Goal: Task Accomplishment & Management: Complete application form

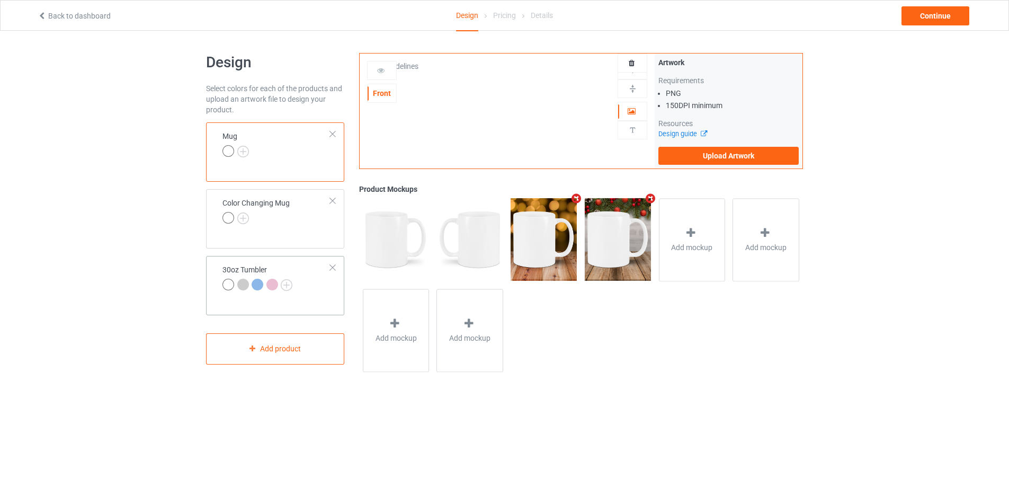
click at [296, 264] on td "30oz Tumbler" at bounding box center [277, 278] width 120 height 37
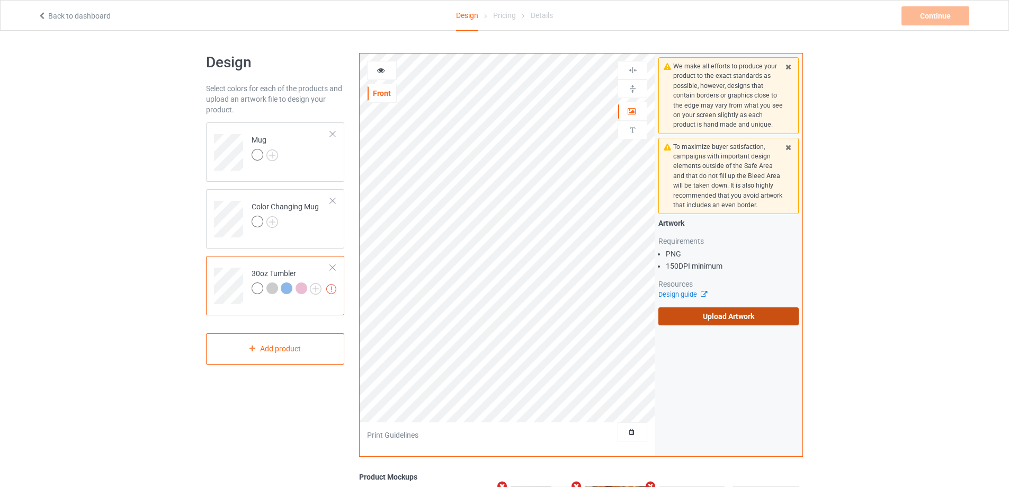
click at [708, 317] on label "Upload Artwork" at bounding box center [728, 316] width 140 height 18
click at [0, 0] on input "Upload Artwork" at bounding box center [0, 0] width 0 height 0
click at [741, 319] on label "Upload Artwork" at bounding box center [728, 316] width 140 height 18
click at [0, 0] on input "Upload Artwork" at bounding box center [0, 0] width 0 height 0
click at [716, 314] on label "Upload Artwork" at bounding box center [728, 316] width 140 height 18
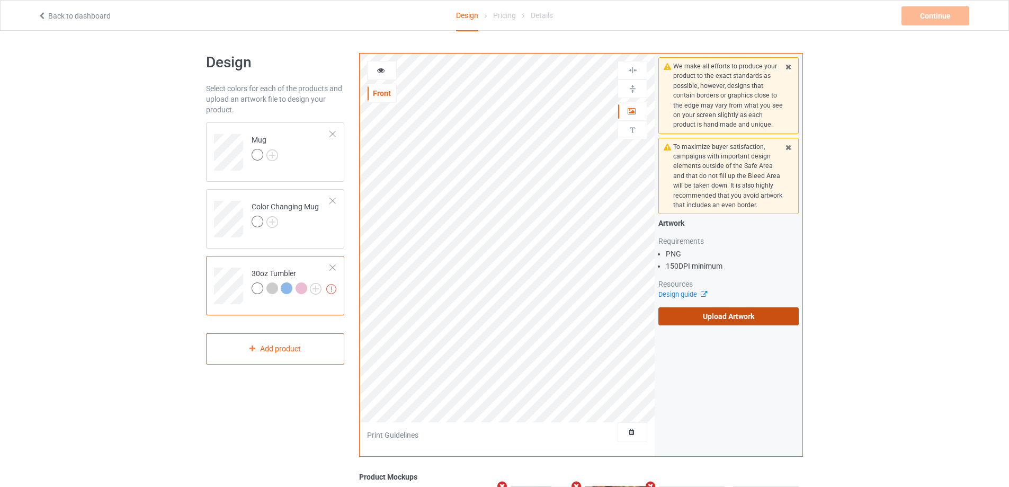
click at [0, 0] on input "Upload Artwork" at bounding box center [0, 0] width 0 height 0
click at [300, 150] on td "Mug" at bounding box center [291, 149] width 91 height 44
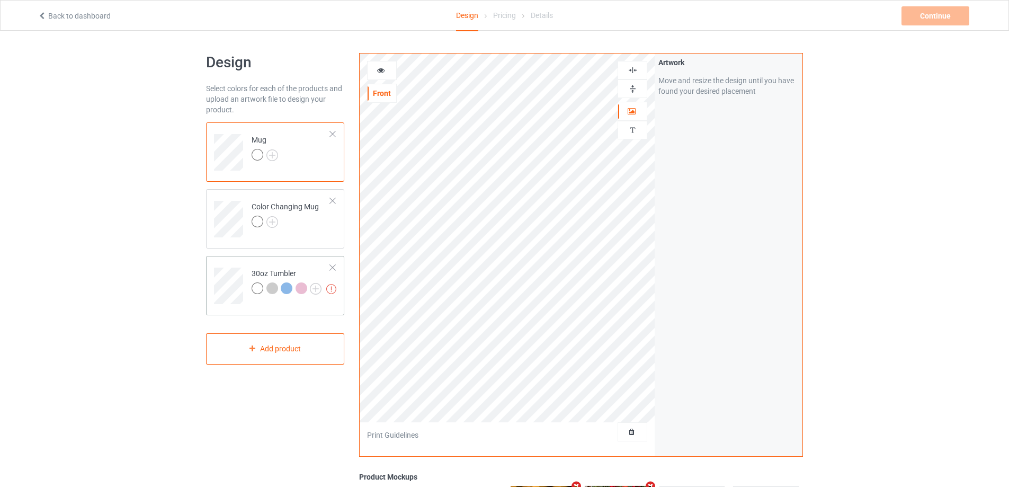
click at [229, 265] on td at bounding box center [230, 282] width 32 height 44
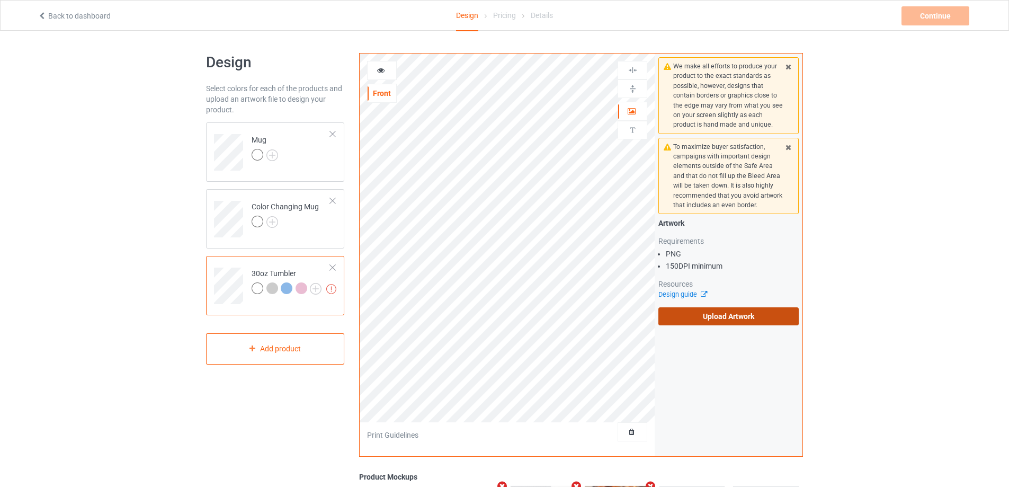
click at [719, 319] on label "Upload Artwork" at bounding box center [728, 316] width 140 height 18
click at [0, 0] on input "Upload Artwork" at bounding box center [0, 0] width 0 height 0
click at [678, 312] on label "Upload Artwork" at bounding box center [728, 316] width 140 height 18
click at [0, 0] on input "Upload Artwork" at bounding box center [0, 0] width 0 height 0
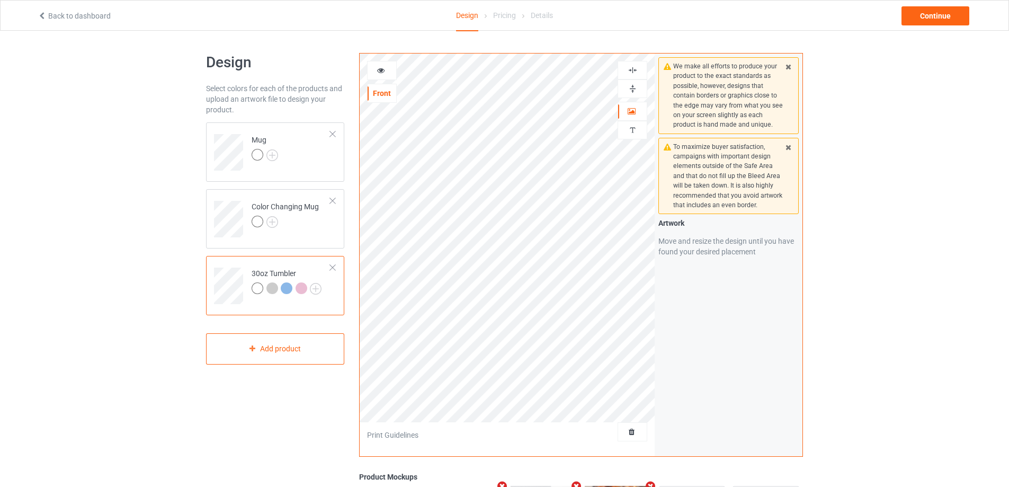
click at [349, 226] on div "Design Select colors for each of the products and upload an artwork file to des…" at bounding box center [275, 358] width 153 height 625
click at [332, 226] on td "Color Changing Mug" at bounding box center [291, 215] width 91 height 44
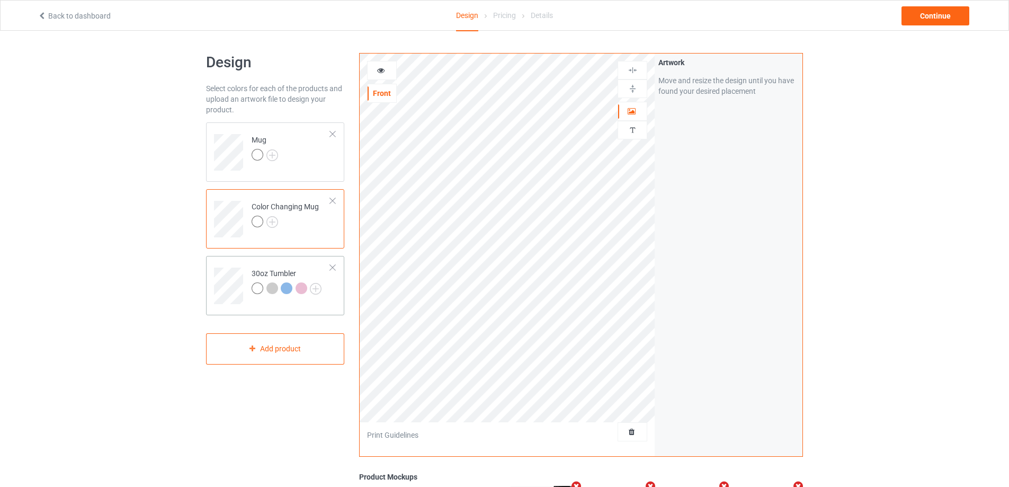
click at [268, 260] on td "30oz Tumbler" at bounding box center [291, 282] width 91 height 44
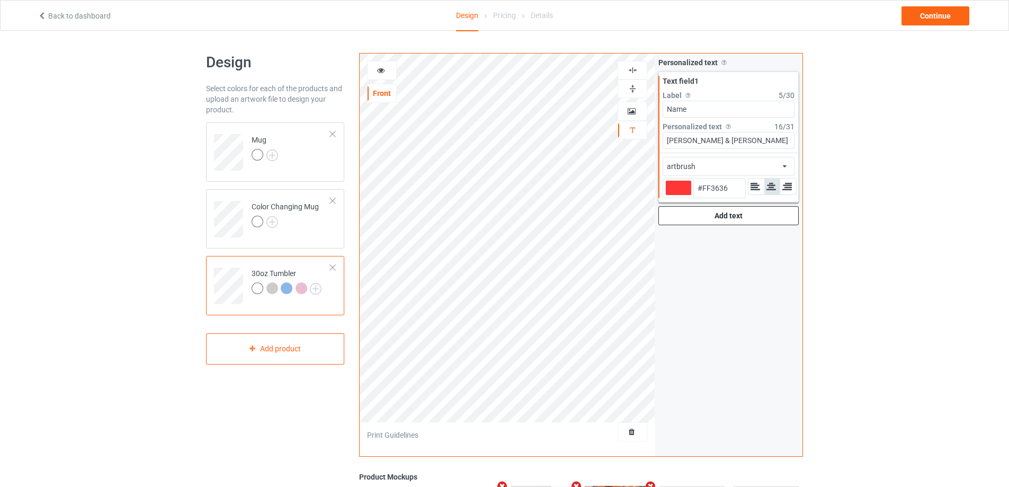
type input "#ff3636"
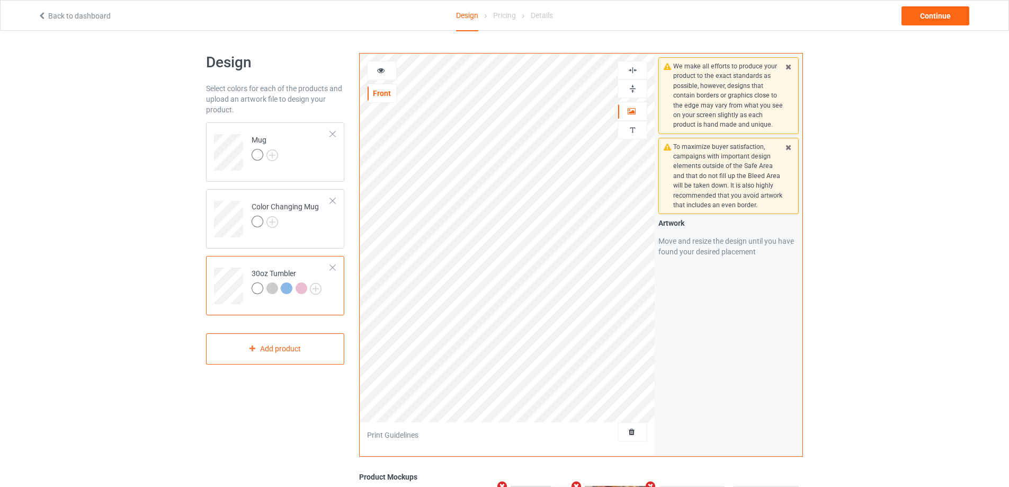
click at [383, 70] on icon at bounding box center [380, 68] width 9 height 7
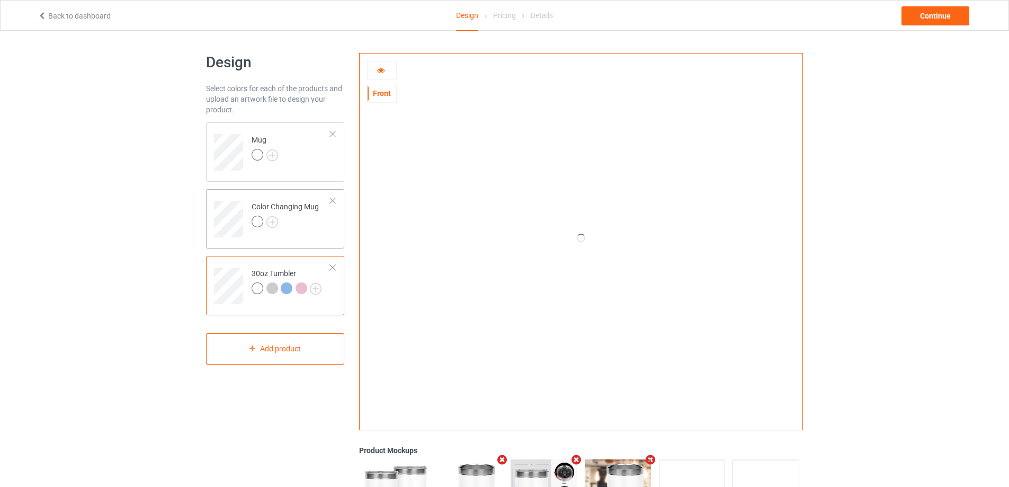
click at [310, 238] on div "Color Changing Mug" at bounding box center [275, 218] width 138 height 59
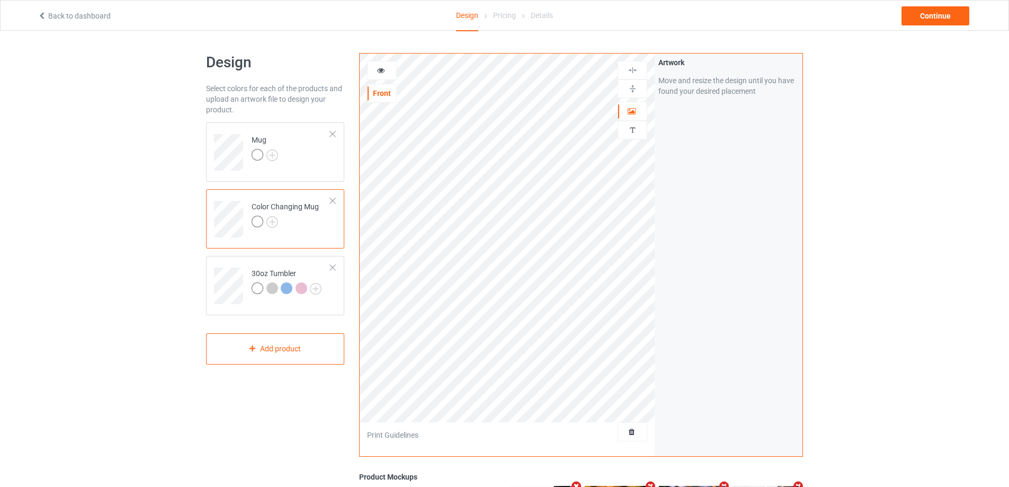
click at [296, 254] on div "Mug Color Changing Mug 30oz Tumbler" at bounding box center [275, 218] width 138 height 193
click at [295, 265] on td "30oz Tumbler" at bounding box center [291, 282] width 91 height 44
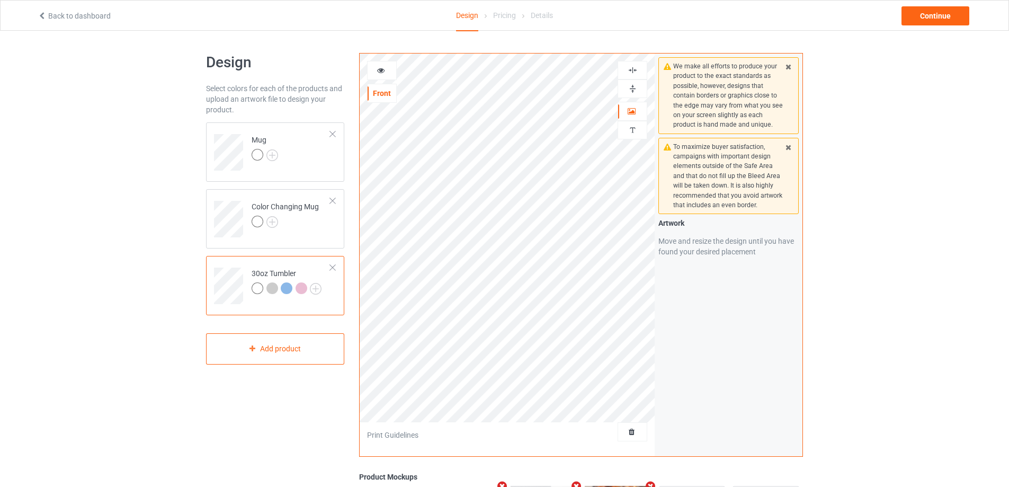
click at [380, 71] on icon at bounding box center [380, 68] width 9 height 7
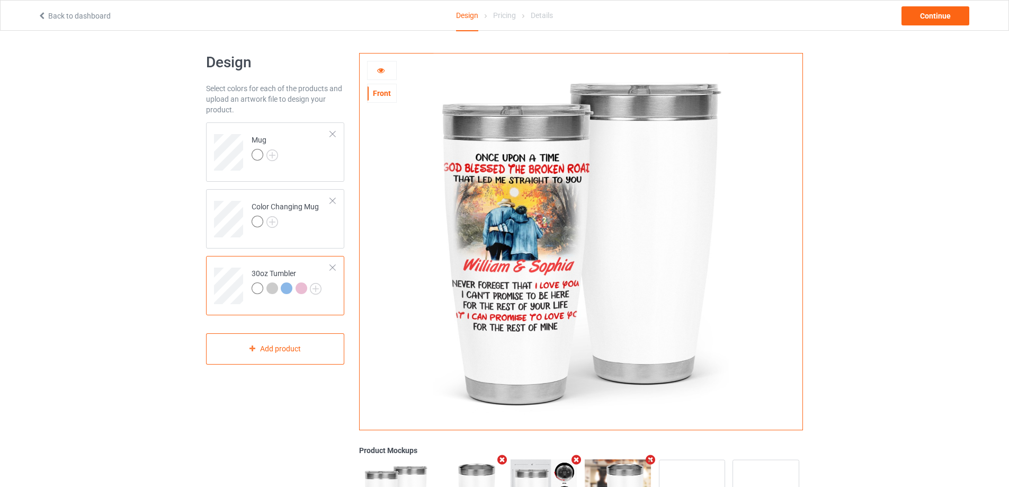
click at [380, 71] on icon at bounding box center [380, 68] width 9 height 7
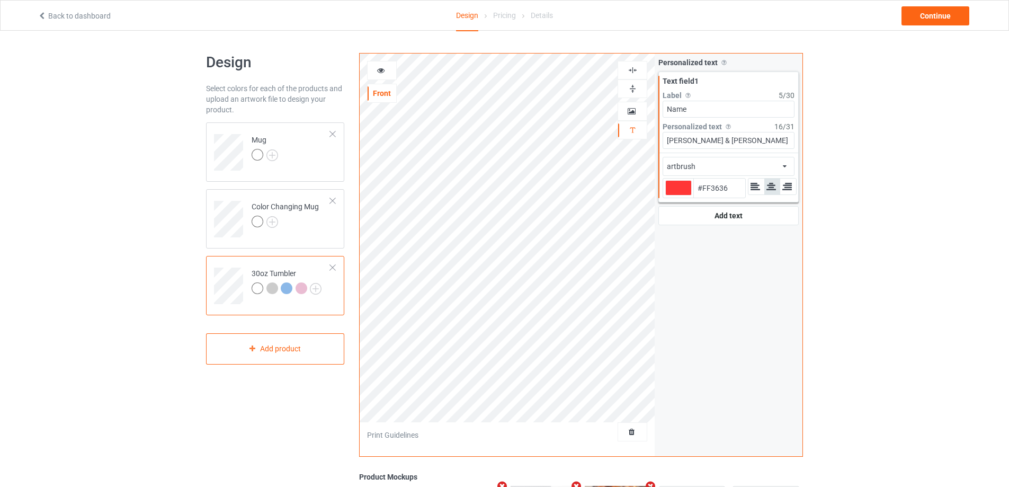
type input "#ff3636"
drag, startPoint x: 389, startPoint y: 84, endPoint x: 378, endPoint y: 69, distance: 19.0
click at [378, 69] on icon at bounding box center [380, 68] width 9 height 7
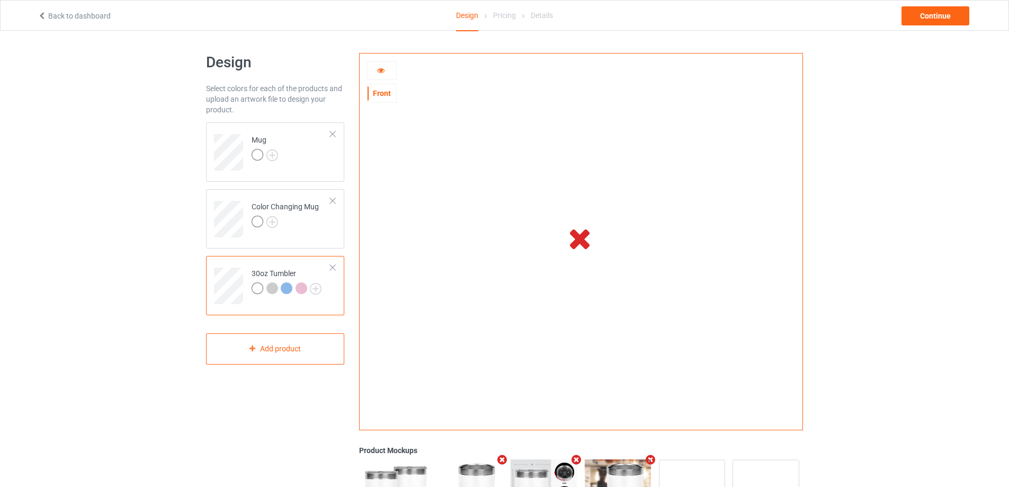
click at [374, 69] on div at bounding box center [381, 70] width 29 height 11
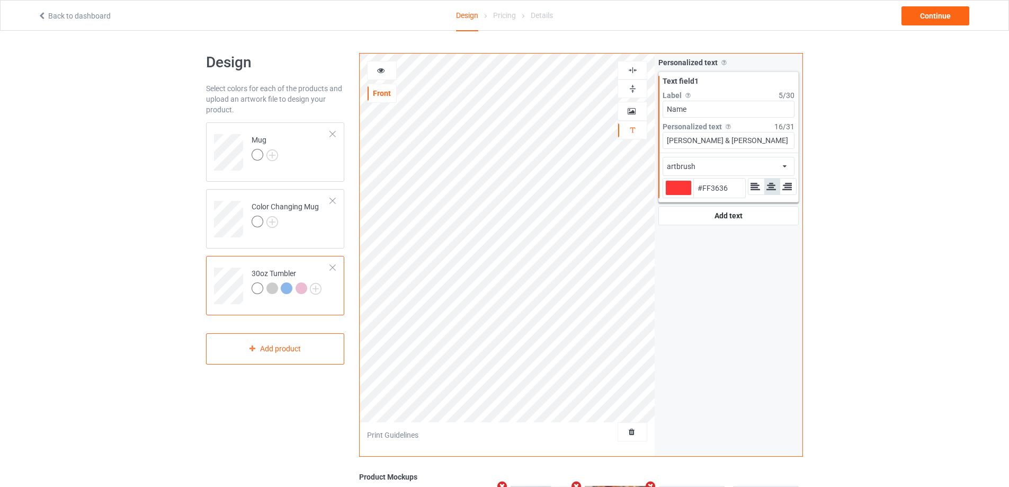
click at [376, 68] on icon at bounding box center [380, 68] width 9 height 7
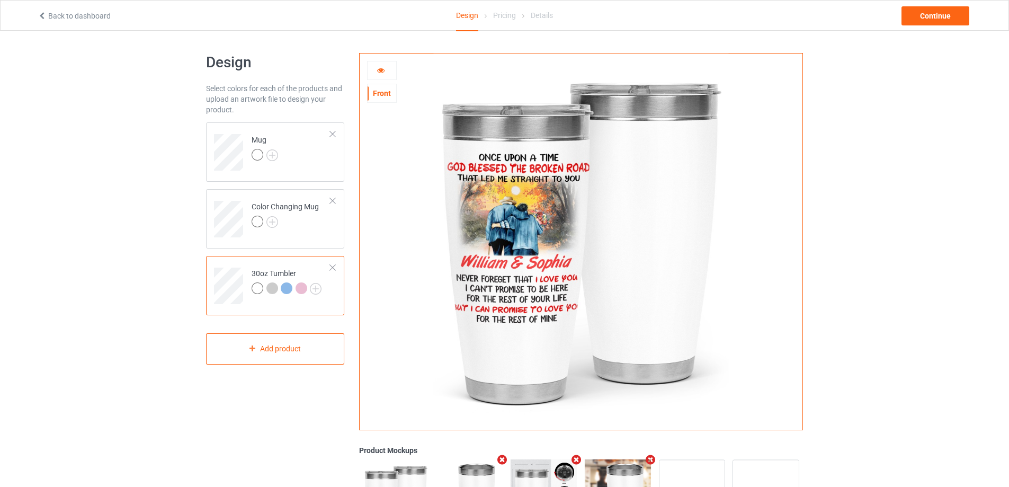
click at [384, 71] on icon at bounding box center [380, 68] width 9 height 7
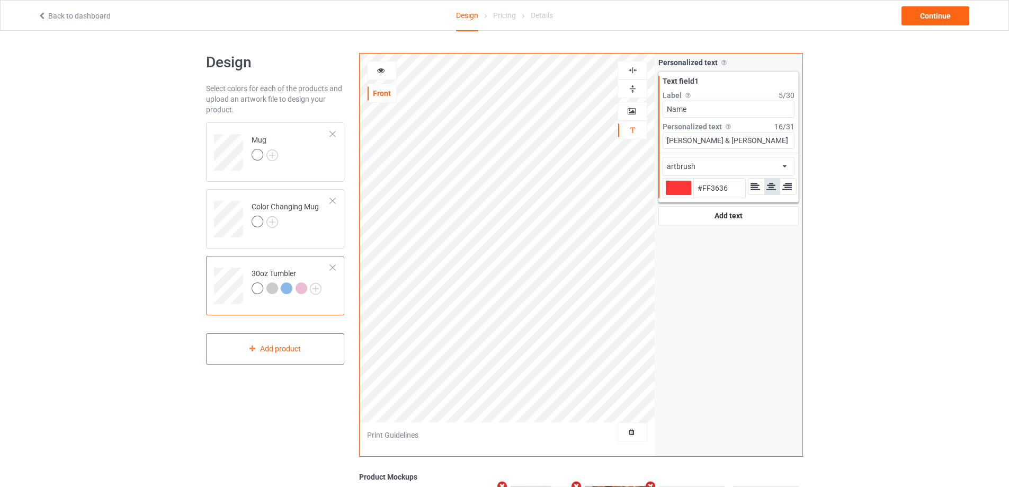
type input "#ff3636"
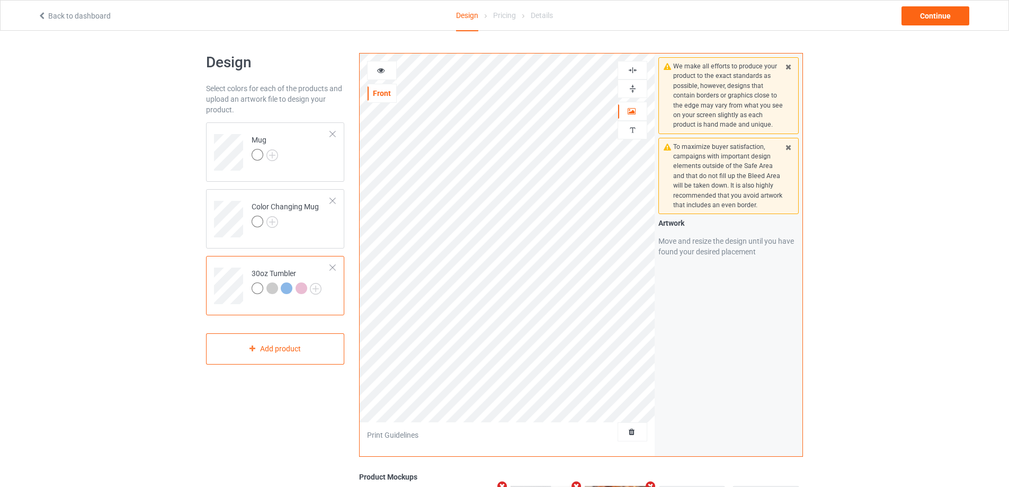
click at [379, 64] on div at bounding box center [382, 70] width 30 height 19
click at [381, 69] on icon at bounding box center [380, 68] width 9 height 7
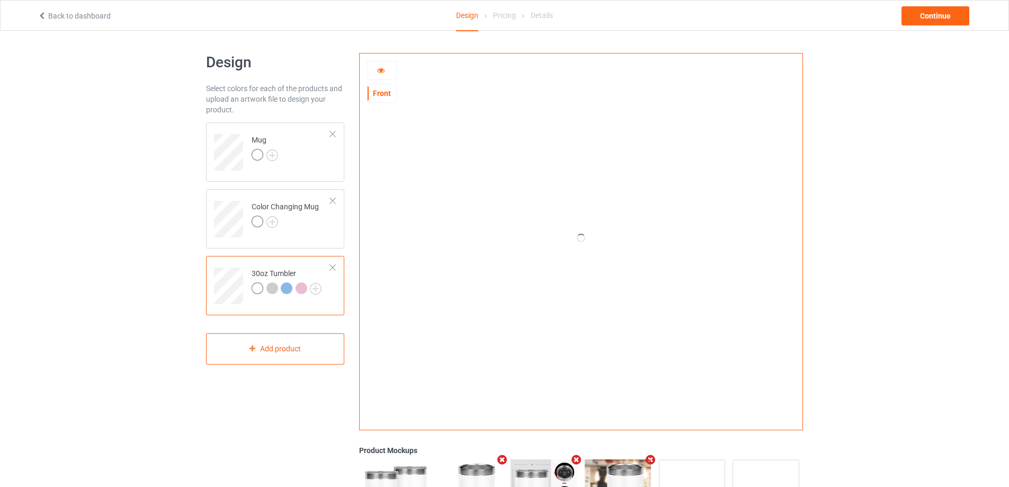
click at [384, 74] on div at bounding box center [381, 70] width 29 height 11
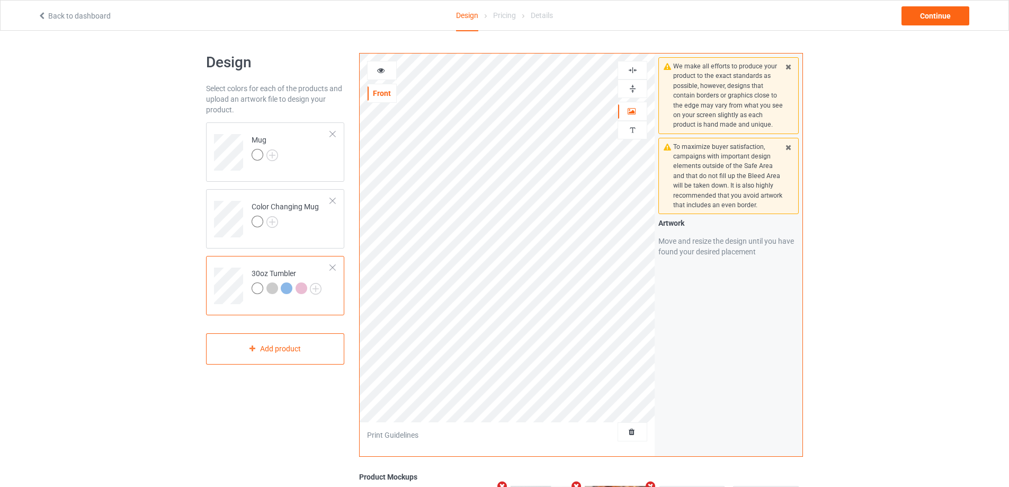
click at [384, 74] on div at bounding box center [381, 70] width 29 height 11
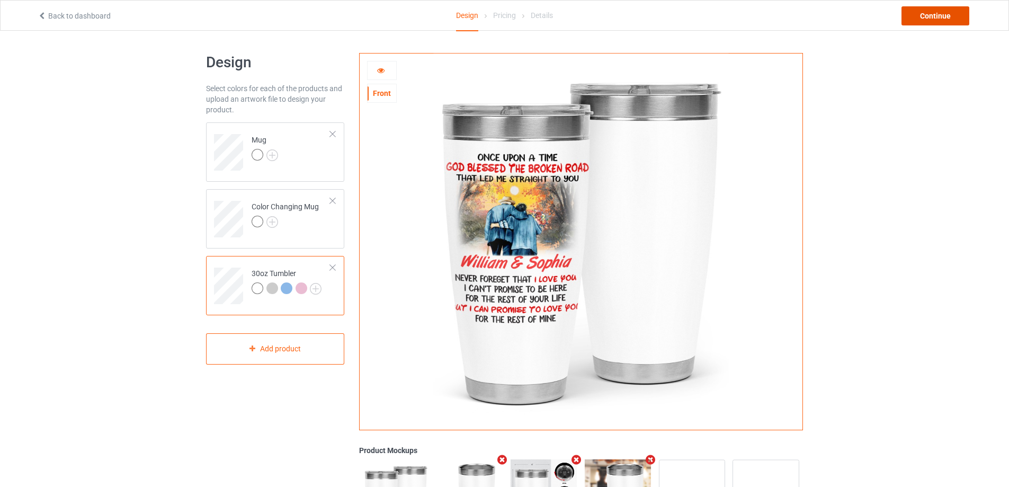
click at [924, 14] on div "Continue" at bounding box center [935, 15] width 68 height 19
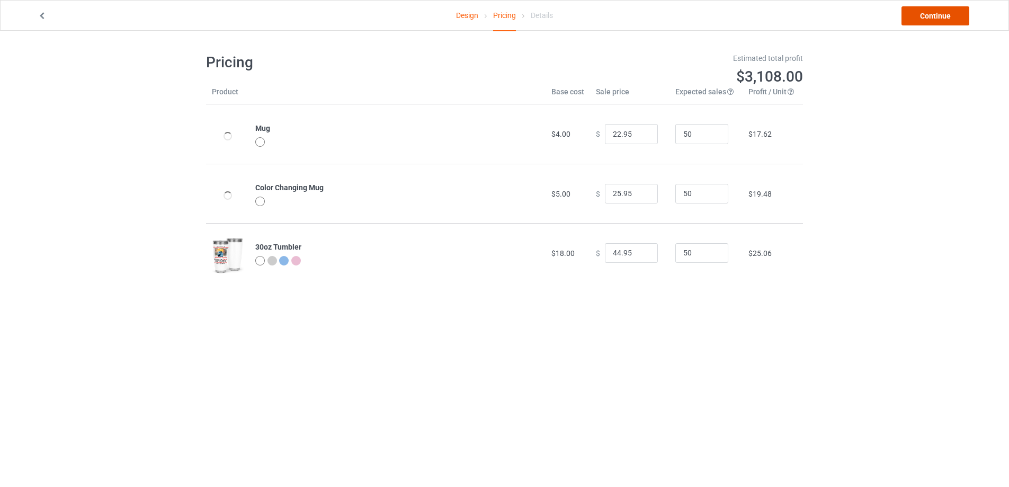
click at [916, 21] on link "Continue" at bounding box center [935, 15] width 68 height 19
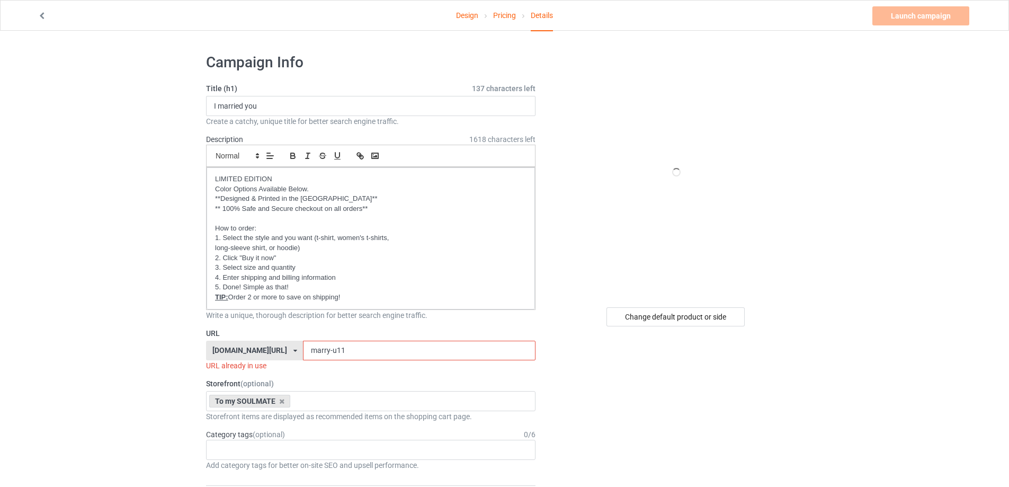
click at [333, 346] on input "marry-u11" at bounding box center [419, 350] width 232 height 20
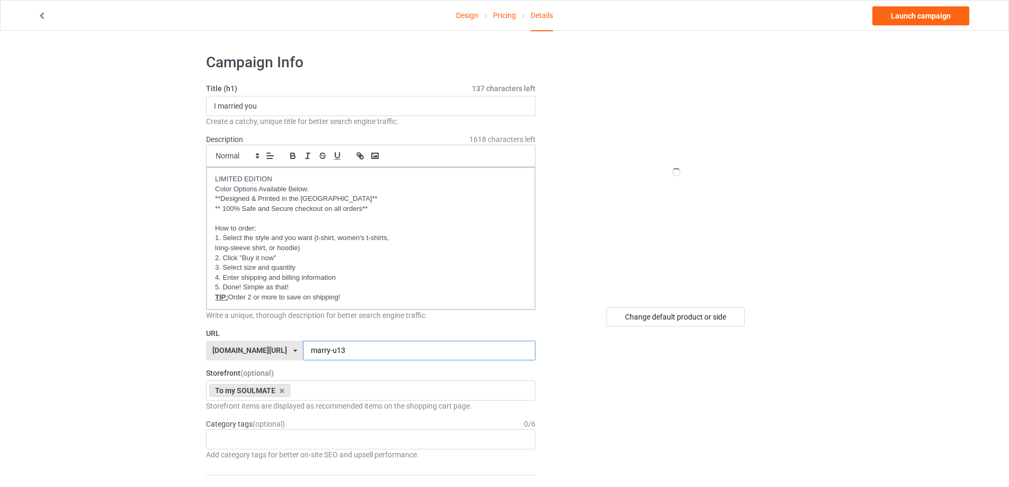
type input "marry-u13"
drag, startPoint x: 291, startPoint y: 106, endPoint x: 188, endPoint y: 100, distance: 103.4
type input "u"
type input "old love"
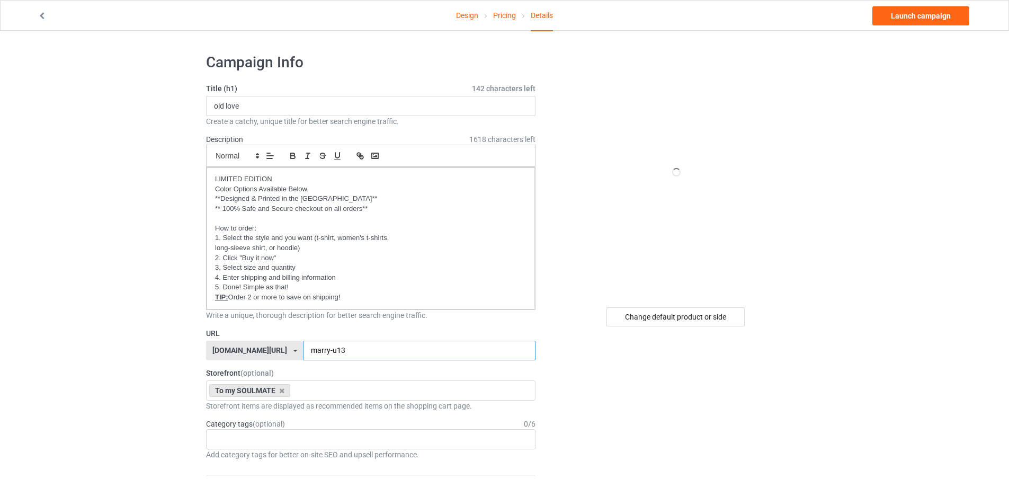
drag, startPoint x: 350, startPoint y: 351, endPoint x: 271, endPoint y: 347, distance: 79.5
click at [271, 347] on div "[DOMAIN_NAME][URL] [DOMAIN_NAME][URL] [DOMAIN_NAME][URL] [DOMAIN_NAME][URL] [DO…" at bounding box center [370, 350] width 329 height 20
type input "love-ol-d"
click at [682, 320] on div "Change default product or side" at bounding box center [675, 316] width 138 height 19
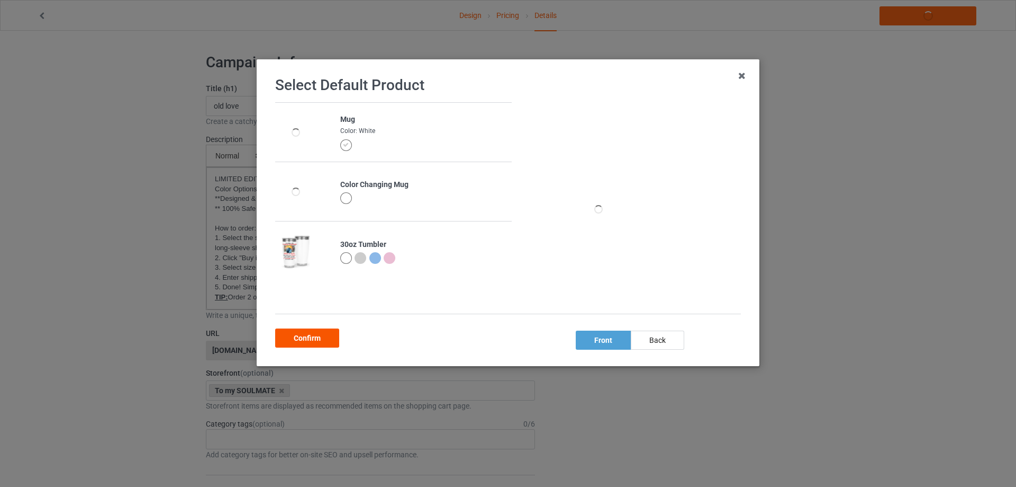
click at [311, 343] on div "Confirm" at bounding box center [307, 337] width 64 height 19
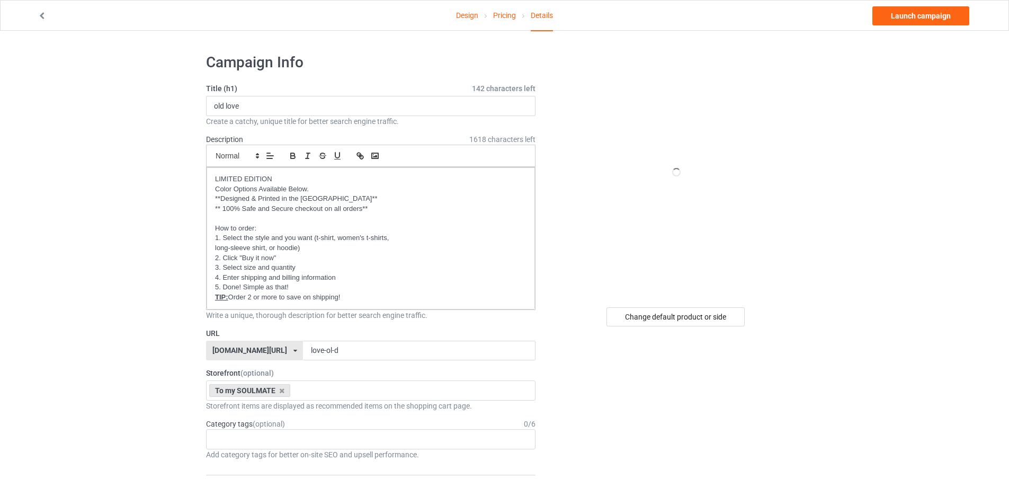
click at [473, 19] on link "Design" at bounding box center [467, 16] width 22 height 30
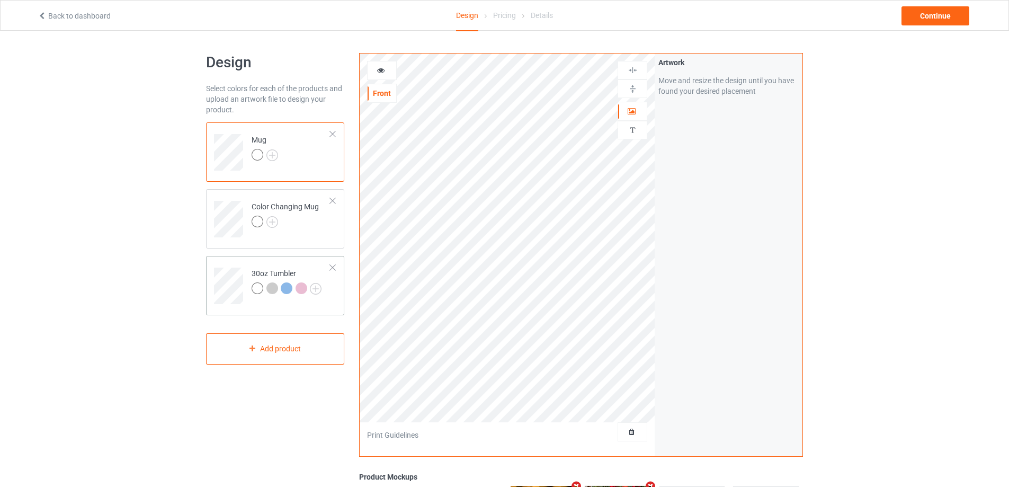
click at [227, 264] on td at bounding box center [230, 282] width 32 height 44
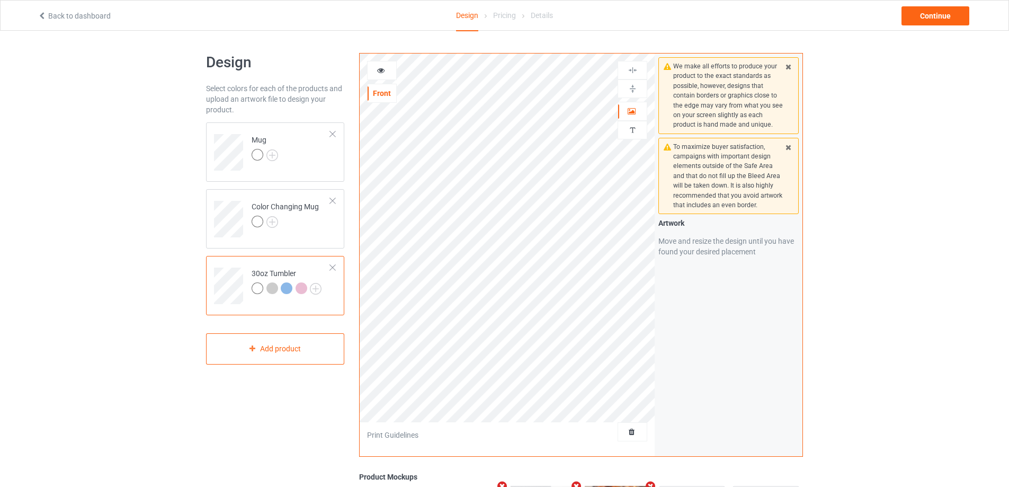
click at [382, 71] on icon at bounding box center [380, 68] width 9 height 7
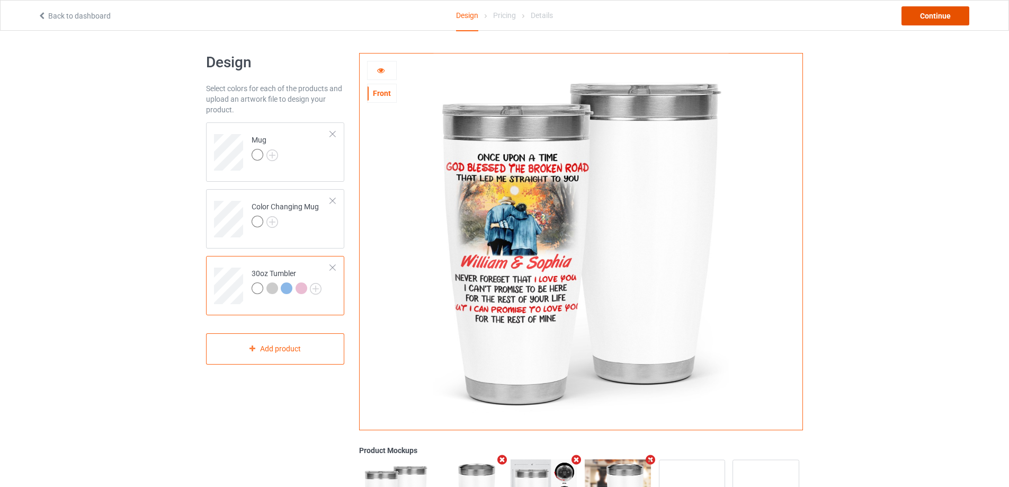
click at [921, 10] on div "Continue" at bounding box center [935, 15] width 68 height 19
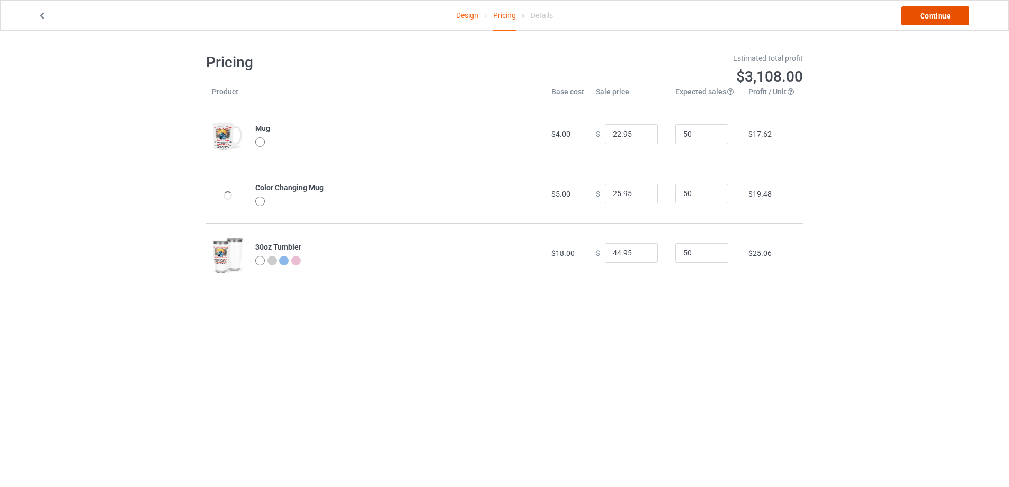
click at [935, 12] on link "Continue" at bounding box center [935, 15] width 68 height 19
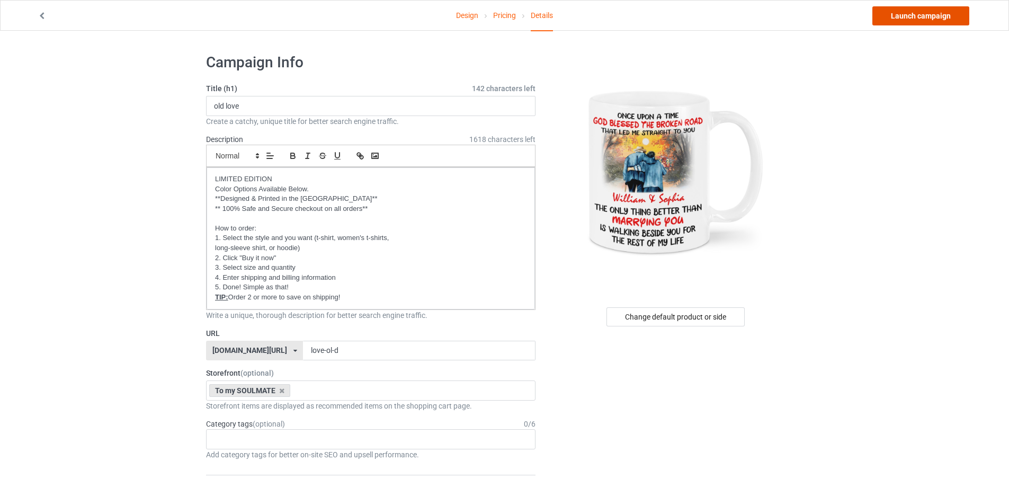
click at [935, 12] on link "Launch campaign" at bounding box center [920, 15] width 97 height 19
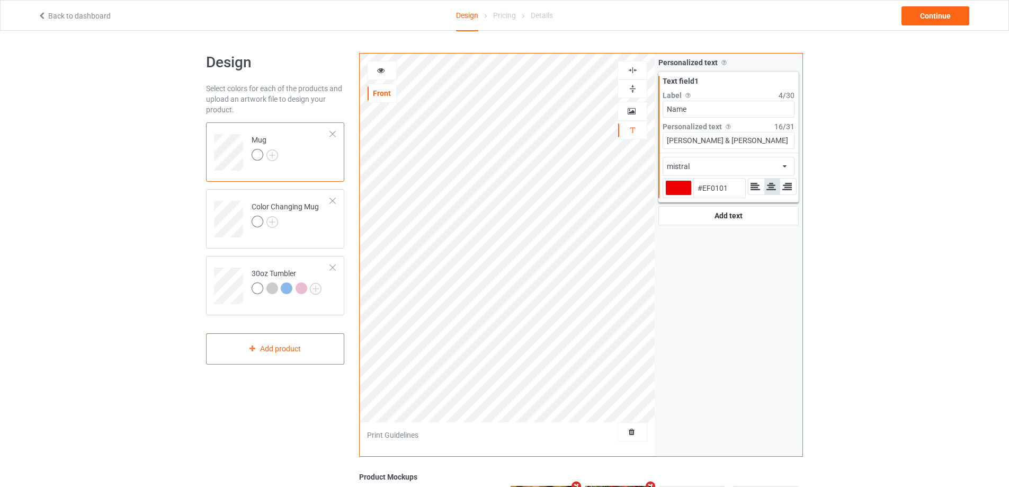
type input "#ef0101"
click at [272, 266] on td "30oz Tumbler" at bounding box center [291, 282] width 91 height 44
type input "#ff3636"
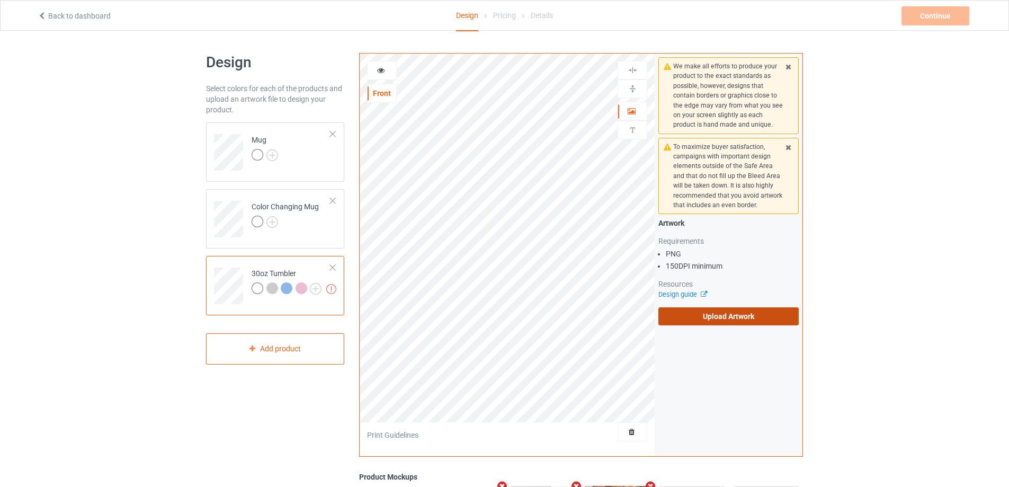
click at [707, 316] on label "Upload Artwork" at bounding box center [728, 316] width 140 height 18
click at [0, 0] on input "Upload Artwork" at bounding box center [0, 0] width 0 height 0
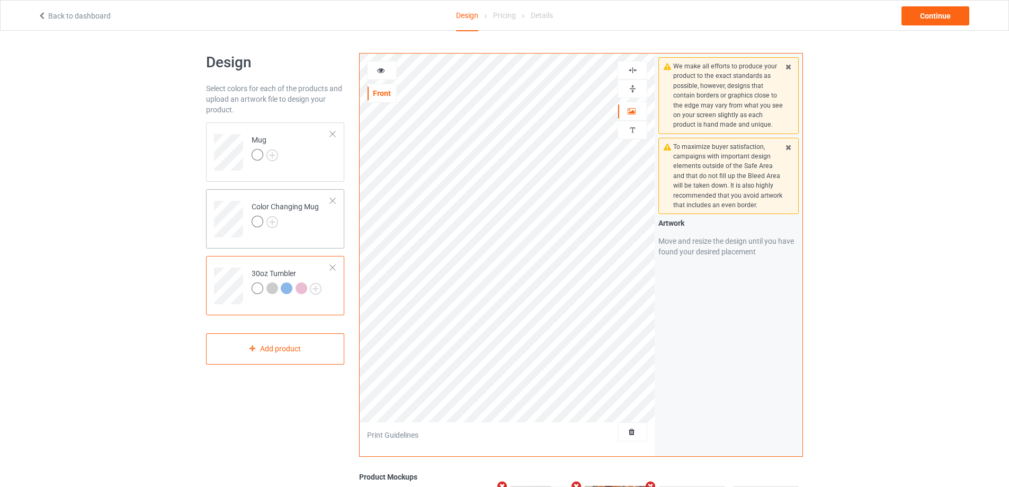
click at [319, 234] on td "Color Changing Mug" at bounding box center [291, 215] width 91 height 44
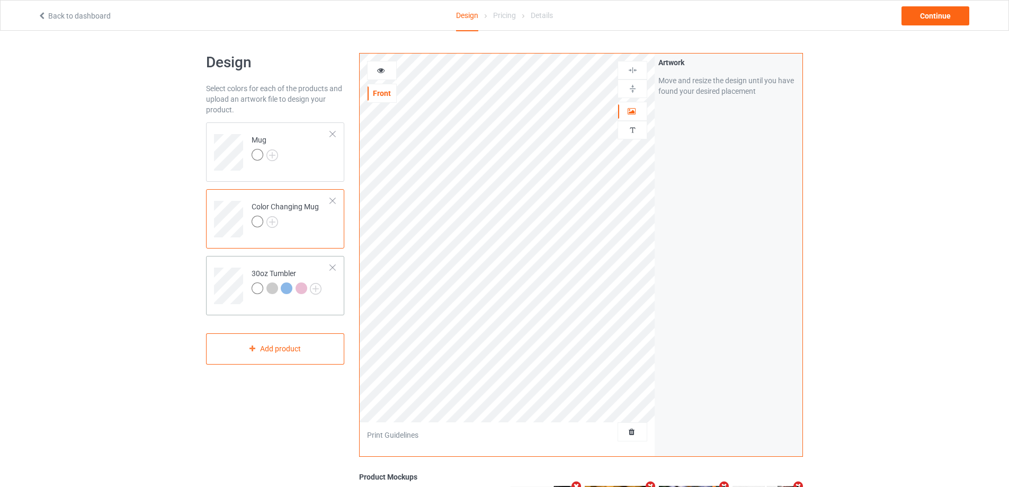
click at [279, 264] on td "30oz Tumbler" at bounding box center [291, 282] width 91 height 44
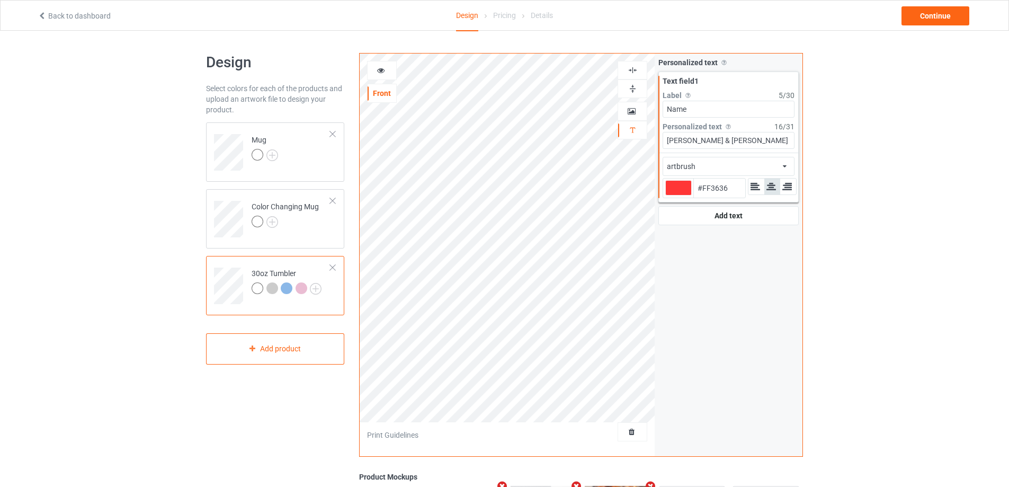
type input "#ff3636"
click at [383, 69] on icon at bounding box center [380, 68] width 9 height 7
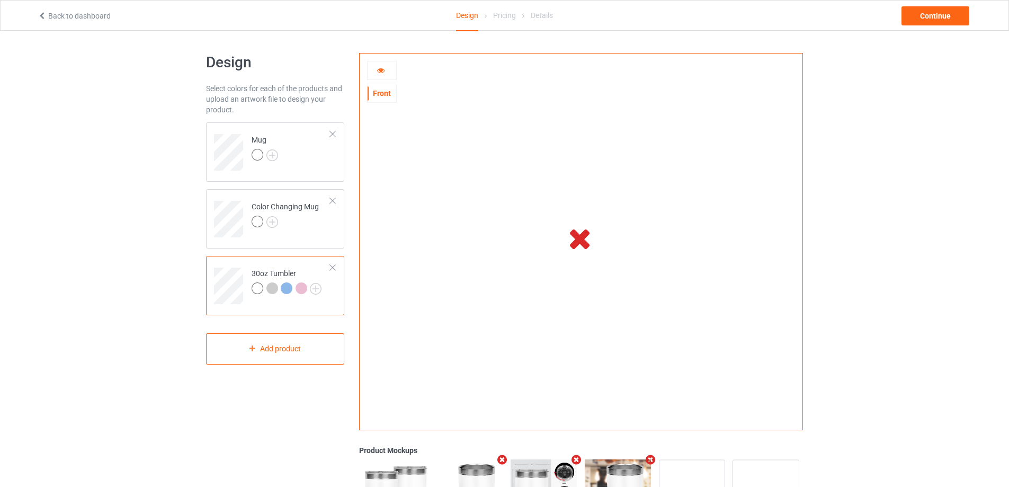
click at [383, 70] on icon at bounding box center [380, 68] width 9 height 7
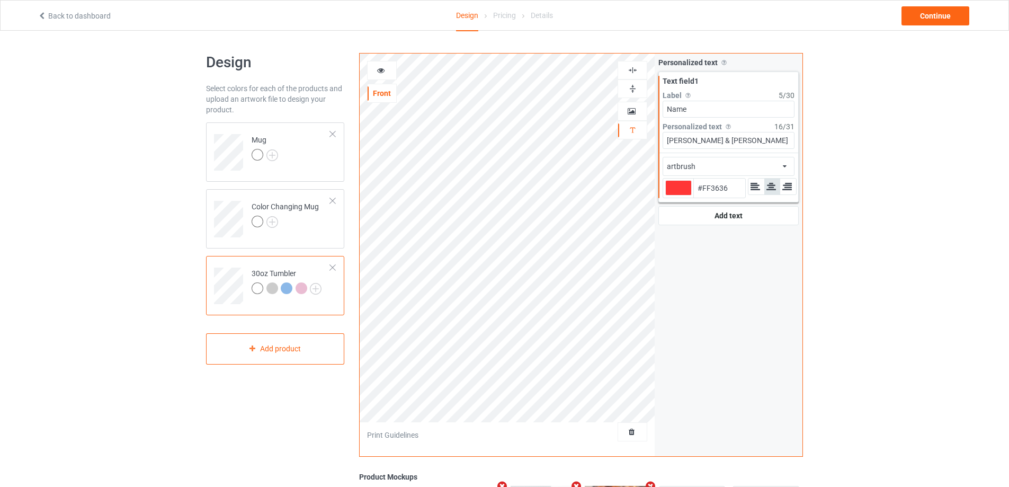
click at [383, 70] on icon at bounding box center [380, 68] width 9 height 7
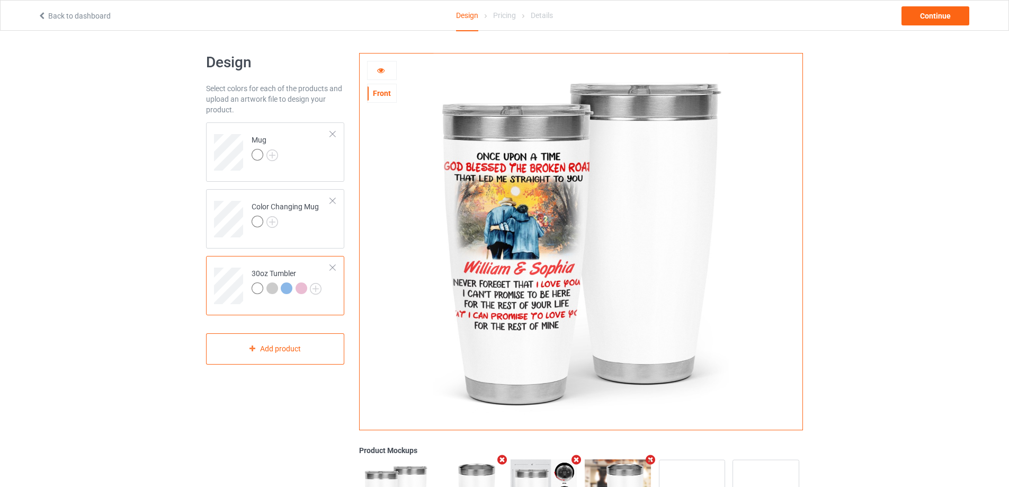
click at [382, 70] on icon at bounding box center [380, 68] width 9 height 7
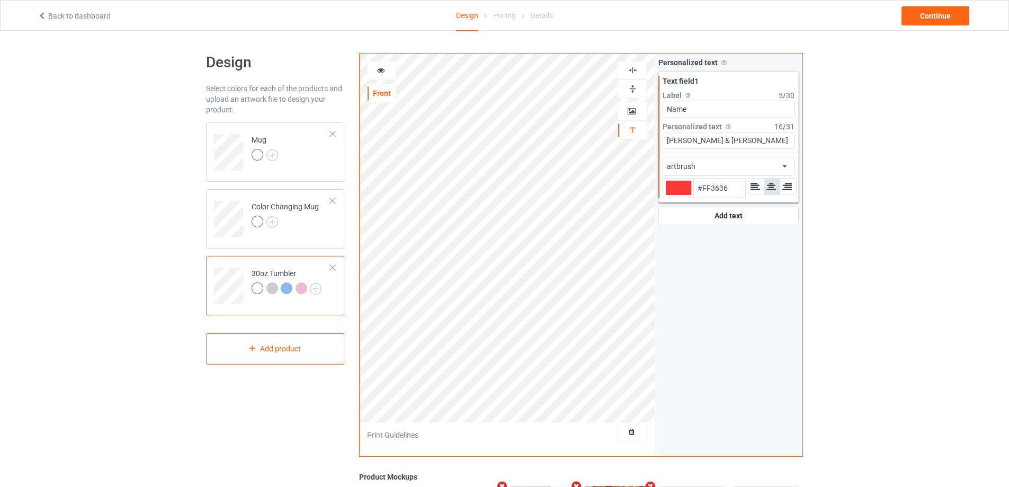
type input "#ff3636"
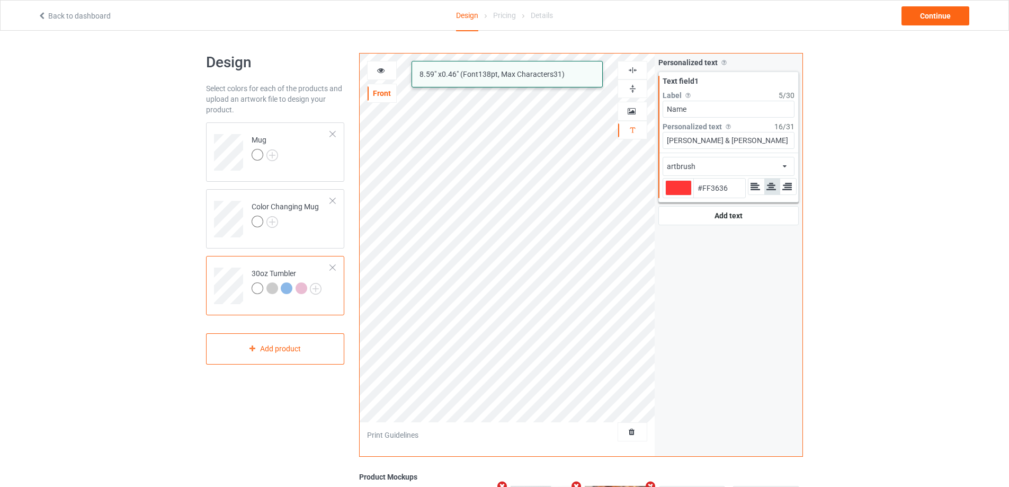
type input "#ff3636"
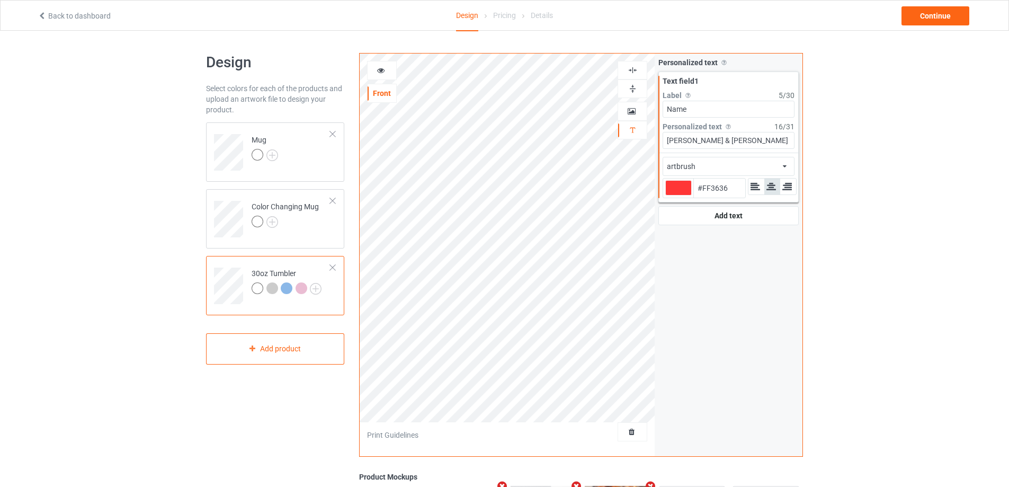
click at [382, 72] on icon at bounding box center [380, 68] width 9 height 7
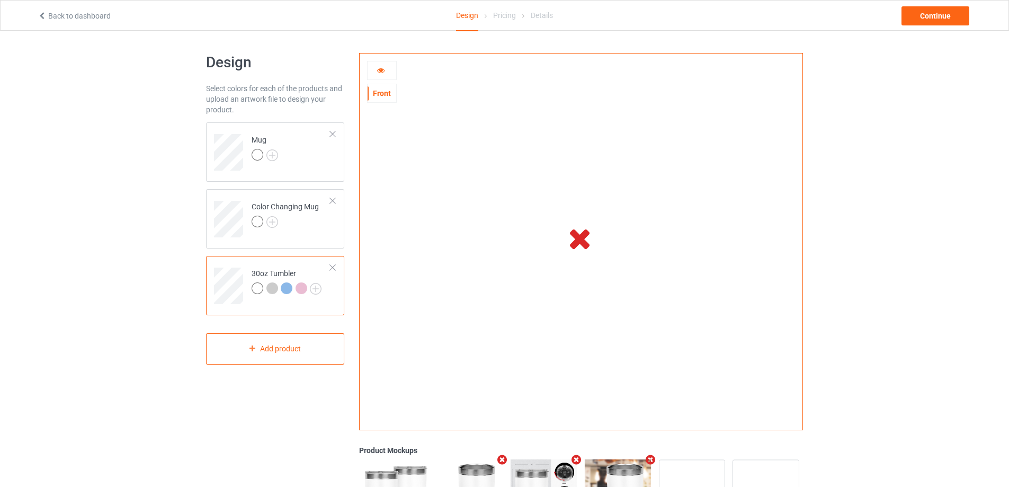
click at [383, 69] on icon at bounding box center [380, 68] width 9 height 7
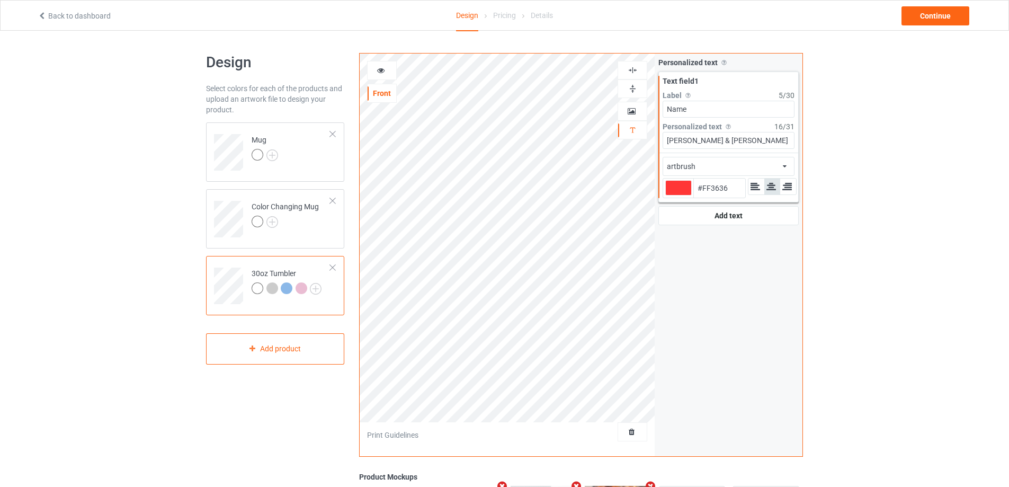
click at [383, 69] on icon at bounding box center [380, 68] width 9 height 7
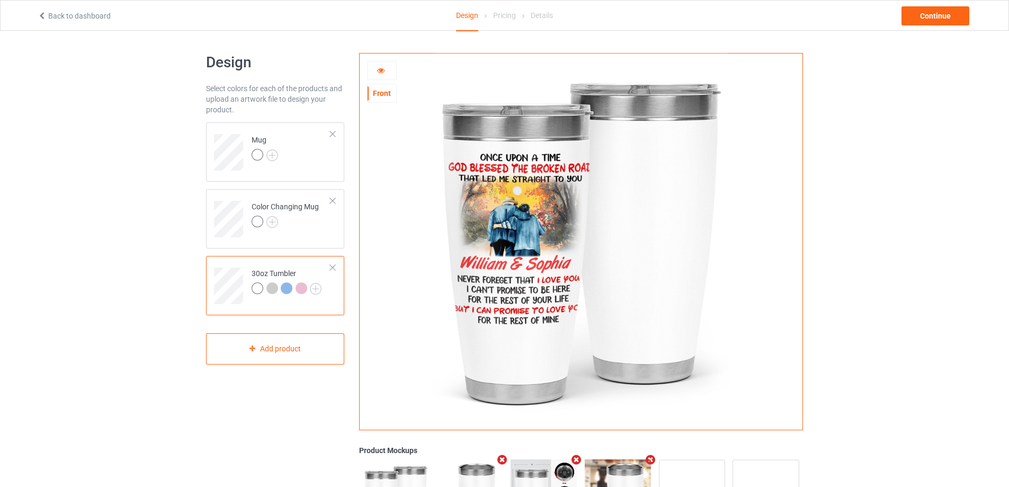
click at [376, 73] on icon at bounding box center [380, 68] width 9 height 7
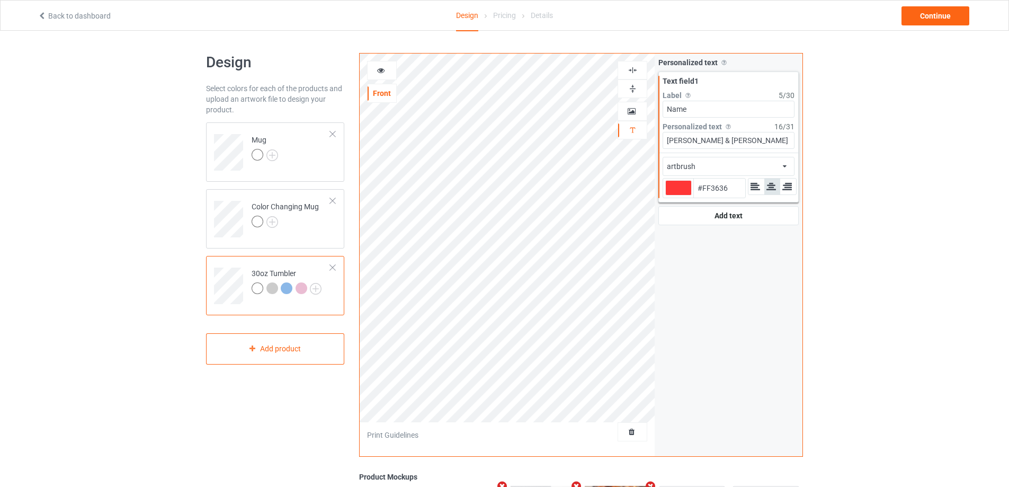
type input "#ff3636"
click at [386, 66] on div at bounding box center [381, 70] width 29 height 11
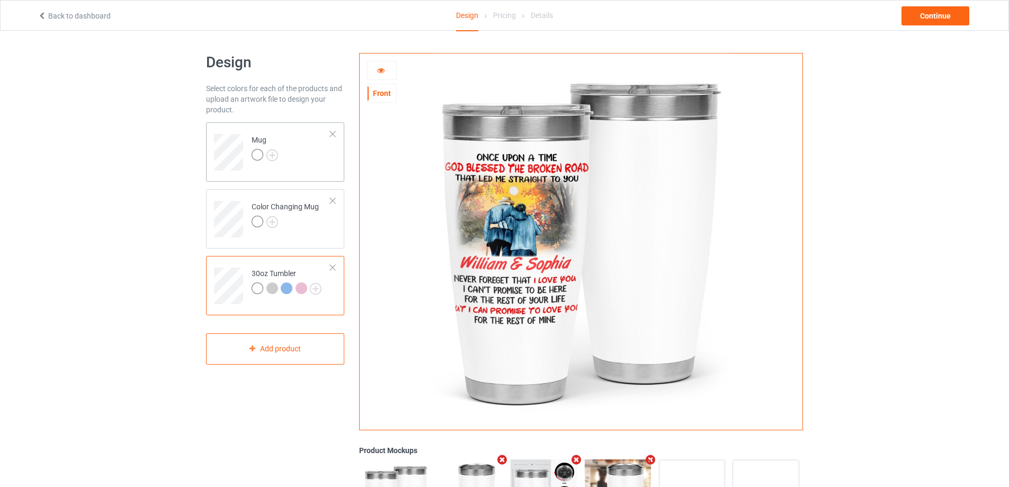
click at [298, 158] on td "Mug" at bounding box center [291, 149] width 91 height 44
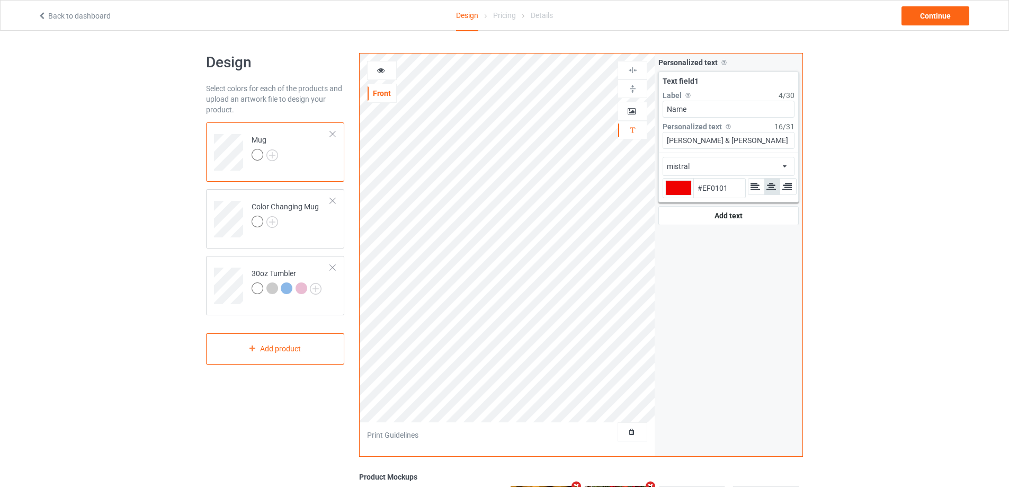
click at [377, 69] on icon at bounding box center [380, 68] width 9 height 7
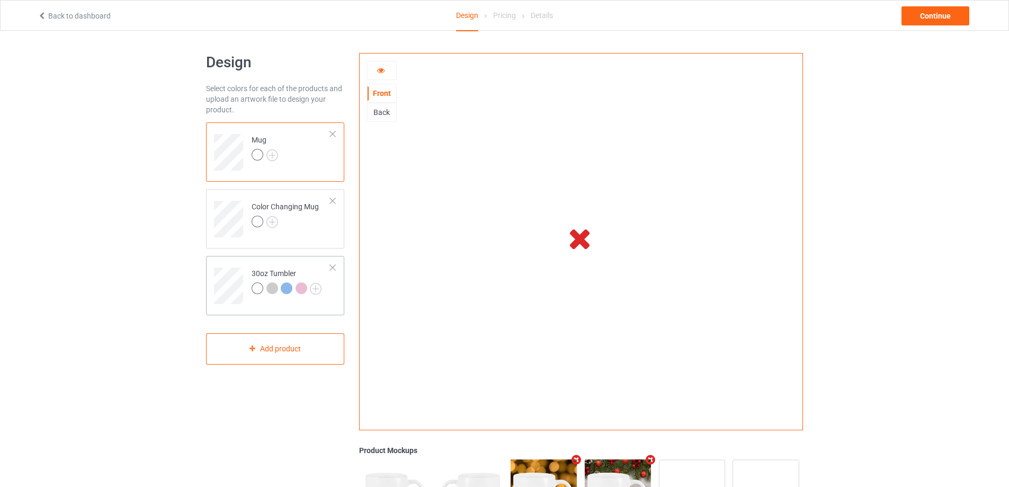
click at [308, 265] on td "30oz Tumbler" at bounding box center [291, 282] width 91 height 44
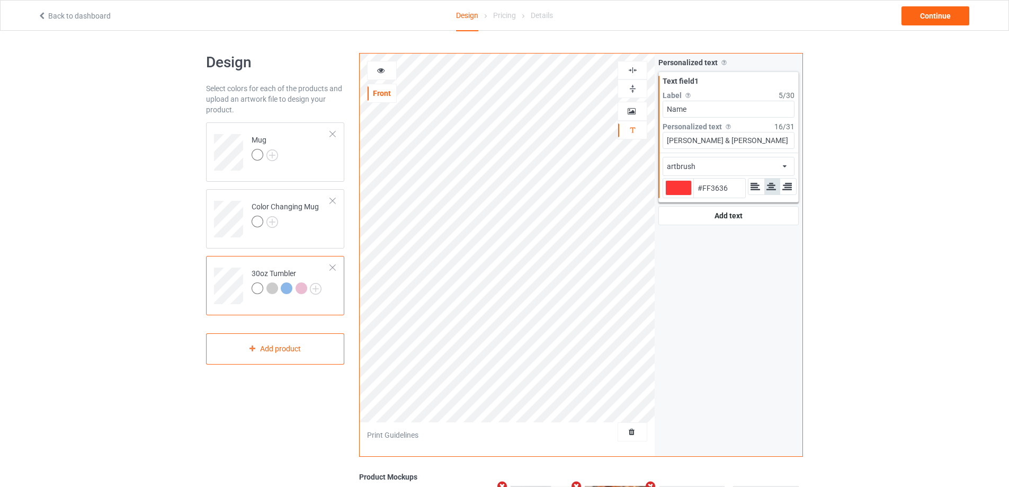
click at [381, 70] on icon at bounding box center [380, 68] width 9 height 7
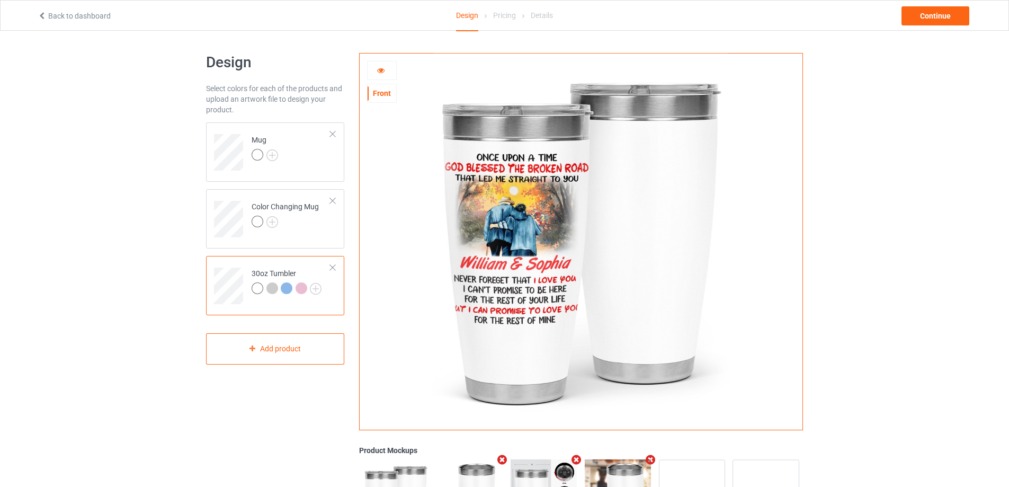
click at [264, 263] on td "30oz Tumbler" at bounding box center [291, 282] width 91 height 44
click at [380, 64] on div at bounding box center [382, 70] width 30 height 19
click at [380, 71] on icon at bounding box center [380, 68] width 9 height 7
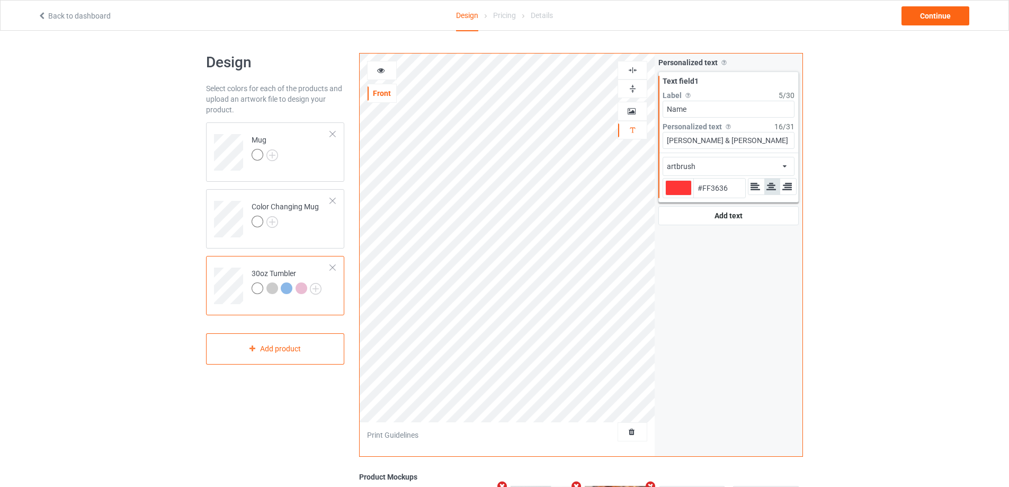
type input "#ff3636"
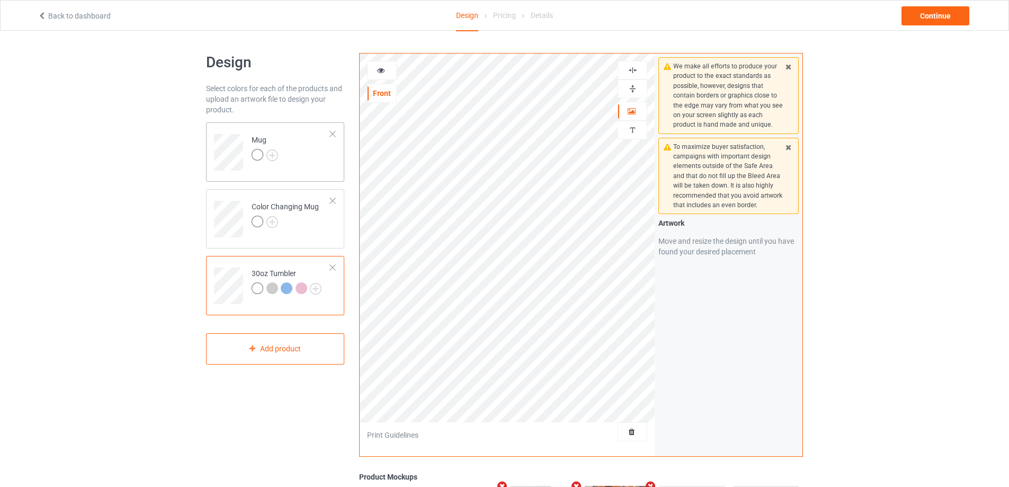
click at [332, 131] on div at bounding box center [332, 133] width 7 height 7
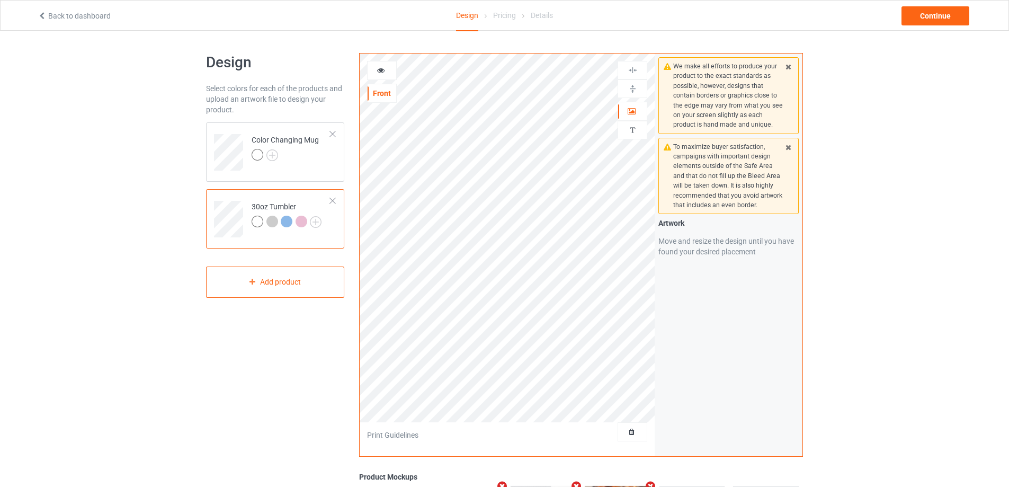
click at [332, 131] on div at bounding box center [332, 133] width 7 height 7
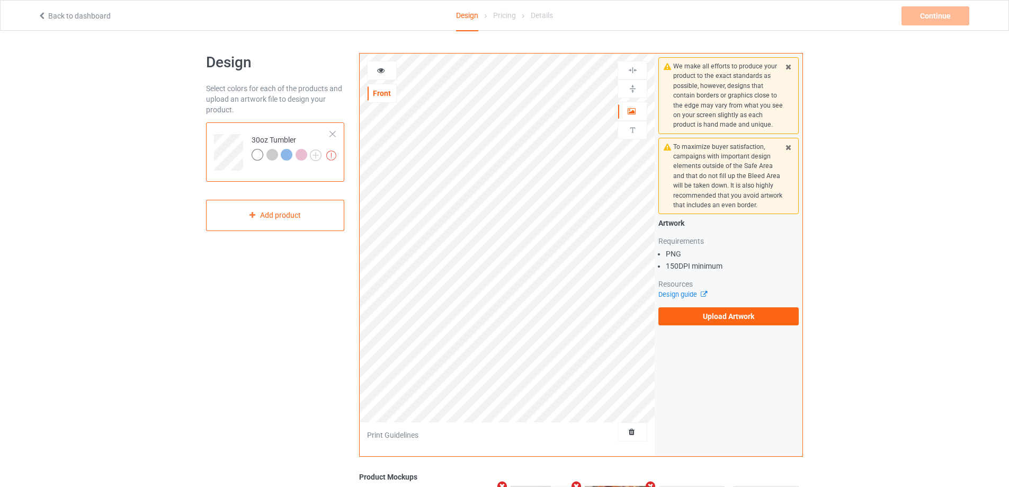
click at [708, 305] on div "Artwork Requirements PNG 150 DPI minimum Resources Design guide Upload Artwork" at bounding box center [728, 271] width 140 height 107
click at [718, 320] on label "Upload Artwork" at bounding box center [728, 316] width 140 height 18
click at [0, 0] on input "Upload Artwork" at bounding box center [0, 0] width 0 height 0
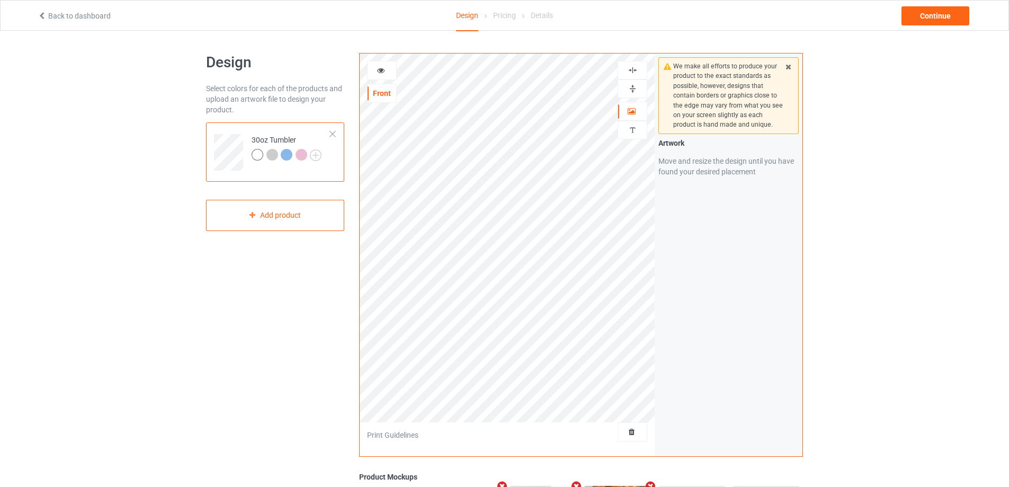
click at [377, 68] on icon at bounding box center [380, 68] width 9 height 7
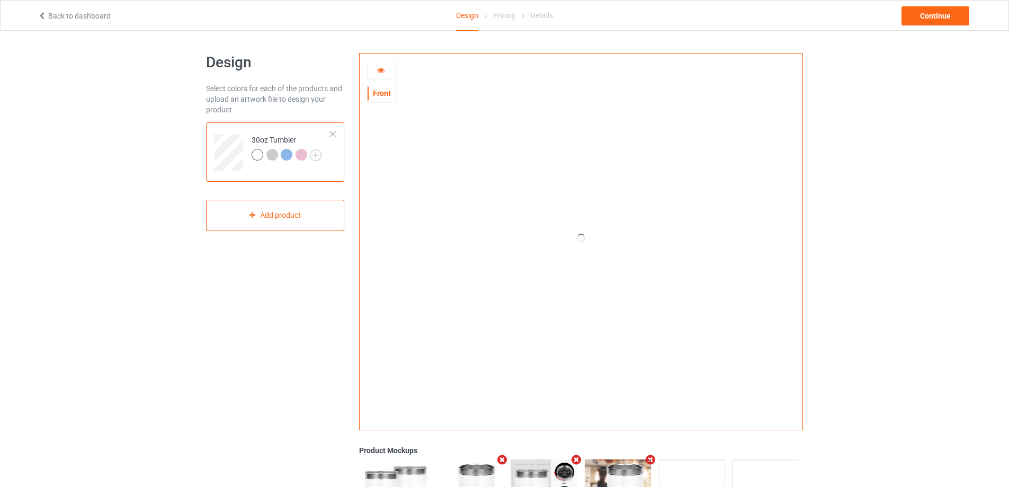
click at [377, 68] on icon at bounding box center [380, 68] width 9 height 7
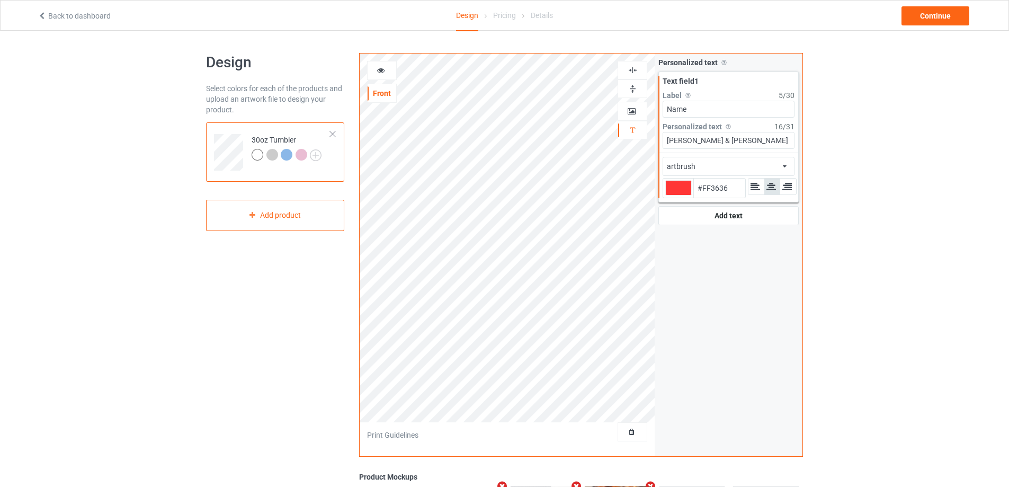
type input "#ff3636"
click at [383, 70] on icon at bounding box center [380, 68] width 9 height 7
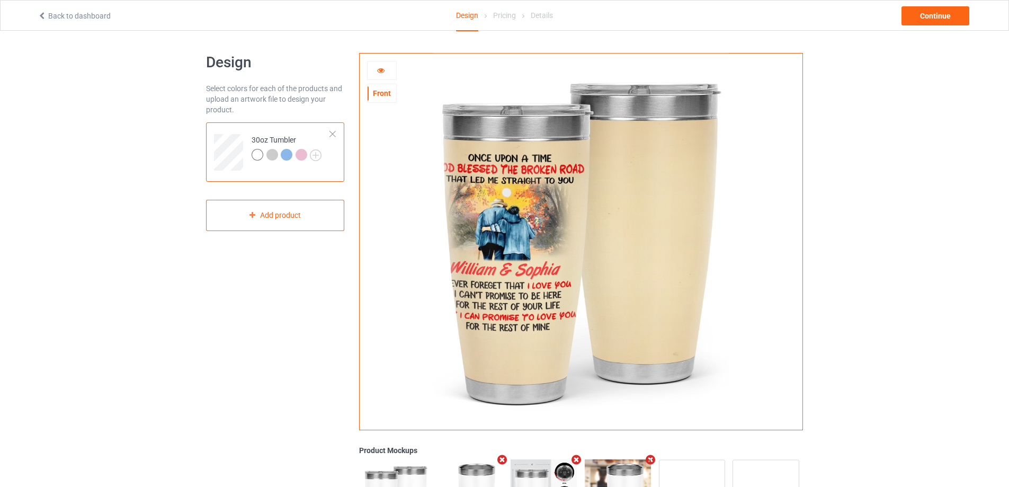
click at [380, 71] on icon at bounding box center [380, 68] width 9 height 7
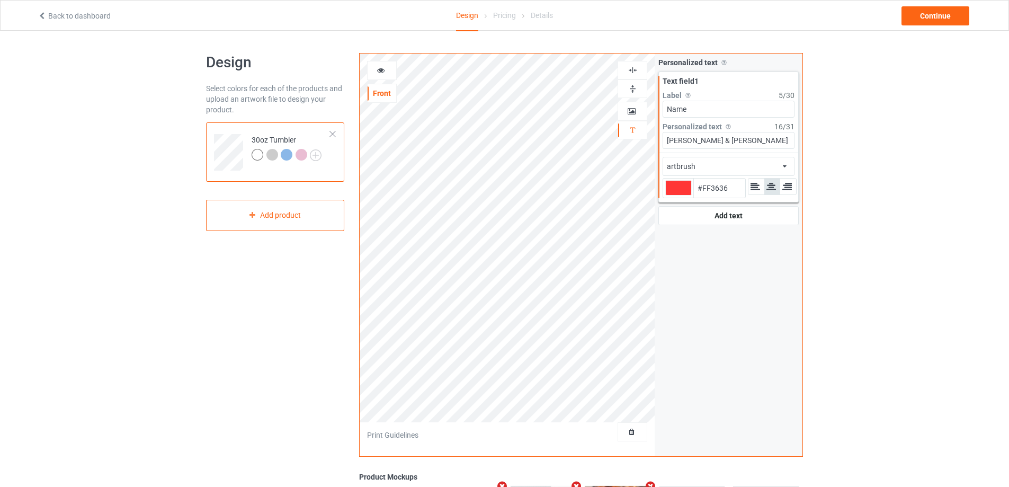
type input "#ff3636"
click at [384, 71] on icon at bounding box center [380, 68] width 9 height 7
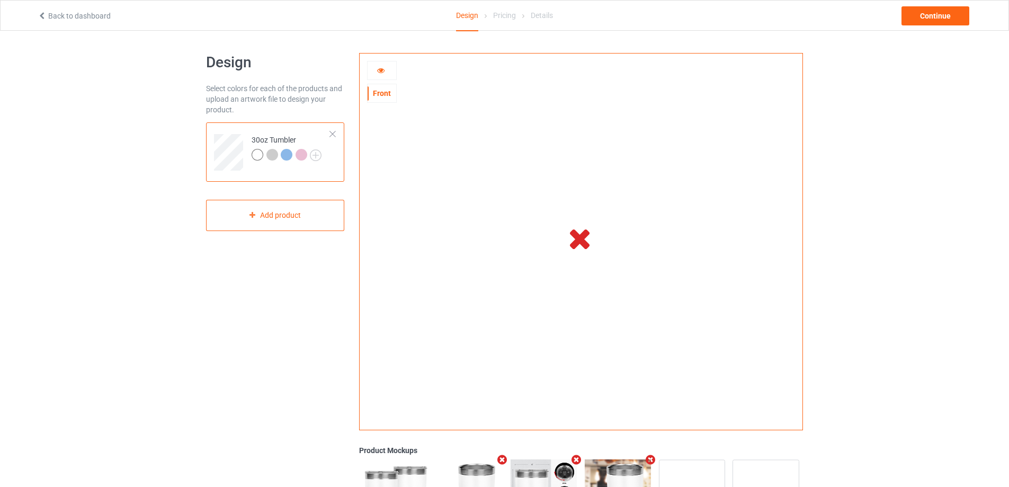
click at [384, 69] on icon at bounding box center [380, 68] width 9 height 7
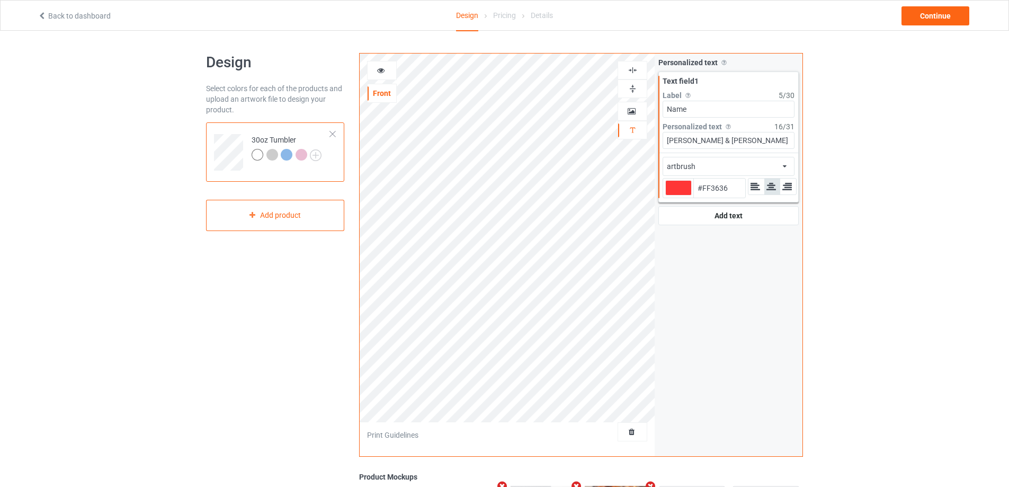
click at [384, 69] on icon at bounding box center [380, 68] width 9 height 7
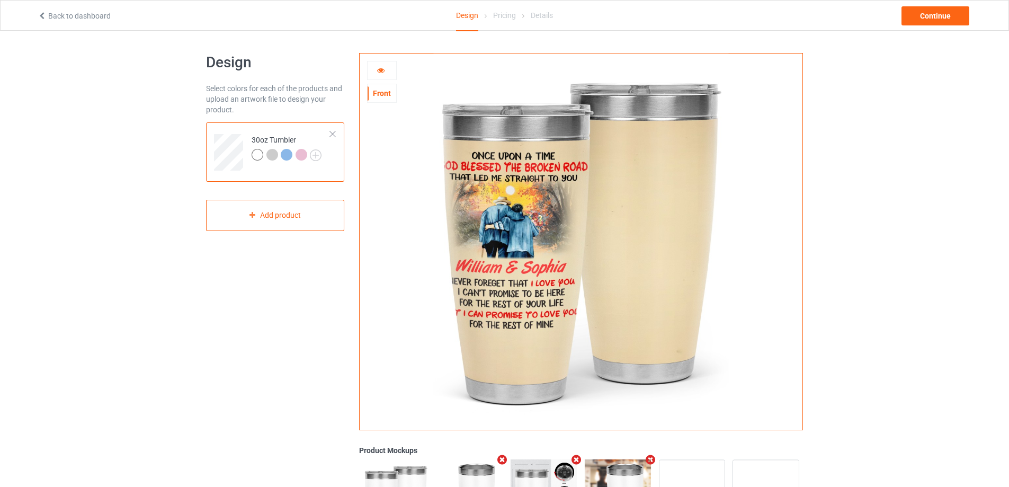
click at [381, 67] on icon at bounding box center [380, 68] width 9 height 7
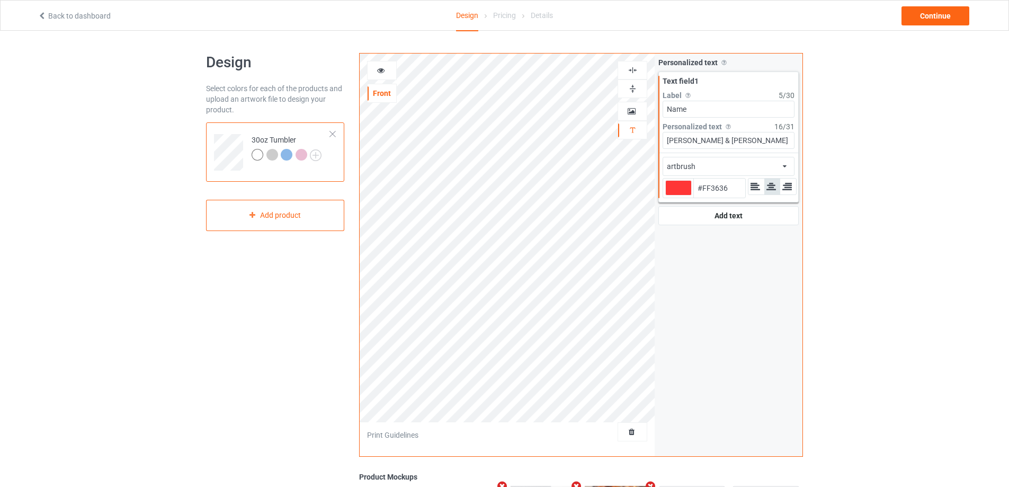
type input "#ff3636"
click at [378, 69] on icon at bounding box center [380, 68] width 9 height 7
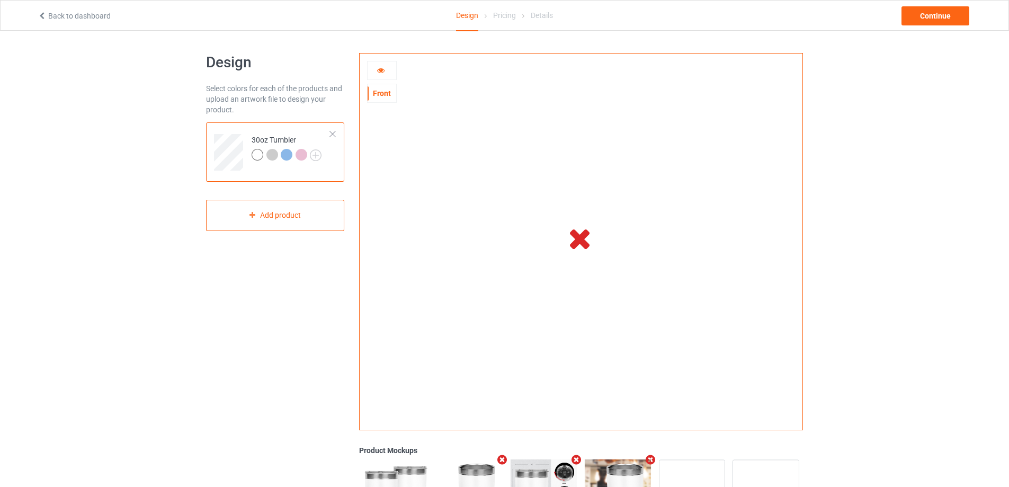
click at [384, 71] on icon at bounding box center [380, 68] width 9 height 7
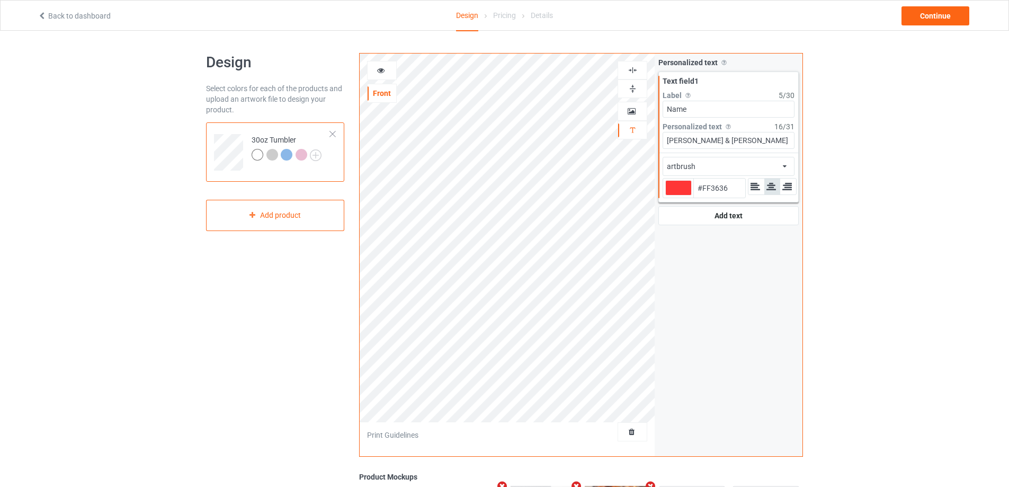
click at [383, 75] on div at bounding box center [381, 70] width 29 height 11
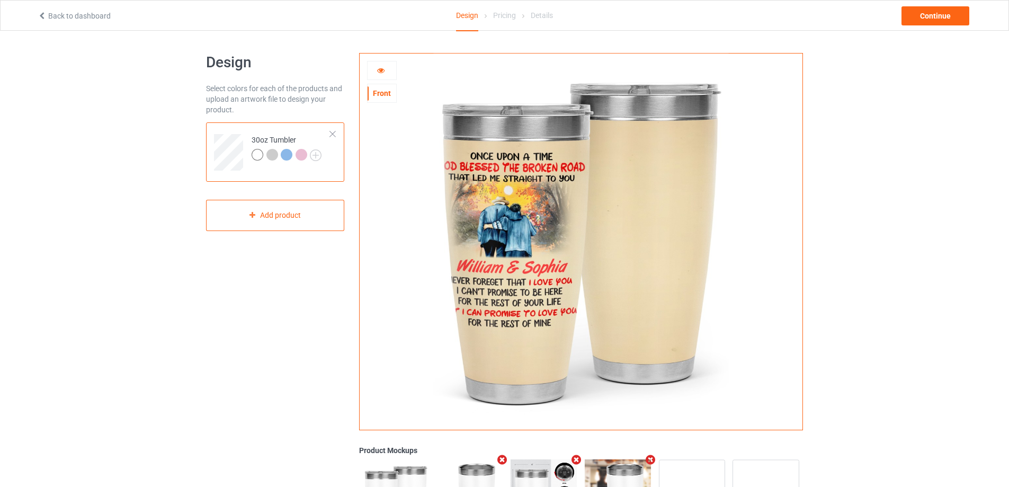
click at [379, 69] on icon at bounding box center [380, 68] width 9 height 7
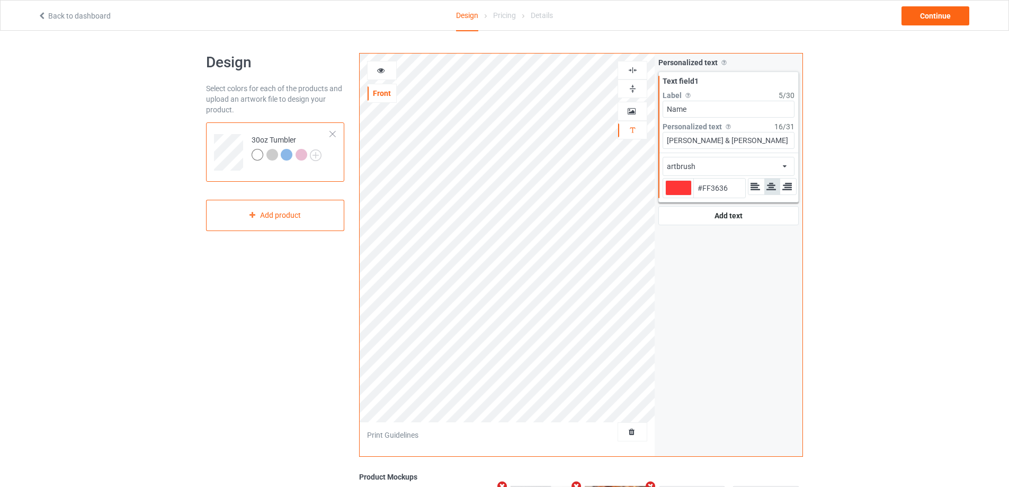
type input "#ff3636"
drag, startPoint x: 393, startPoint y: 101, endPoint x: 383, endPoint y: 70, distance: 32.8
click at [383, 70] on icon at bounding box center [380, 68] width 9 height 7
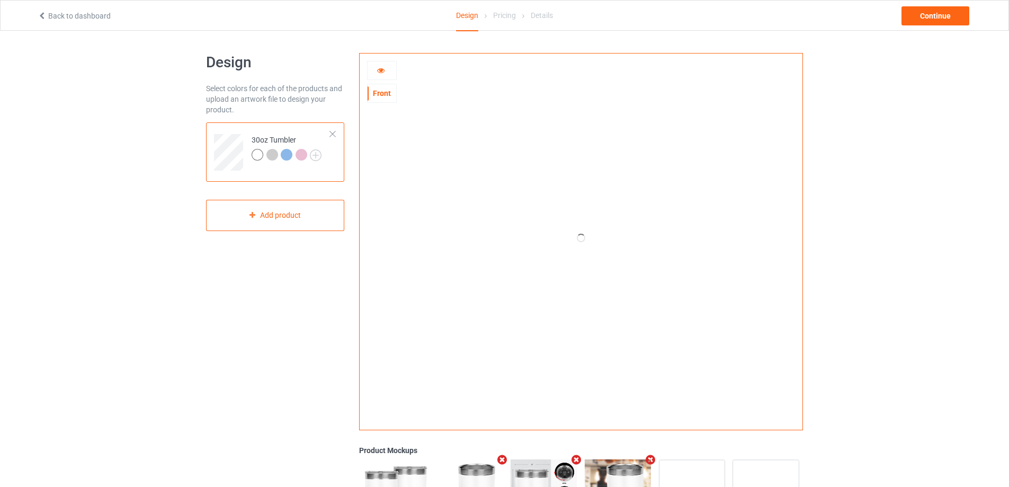
click at [382, 72] on icon at bounding box center [380, 68] width 9 height 7
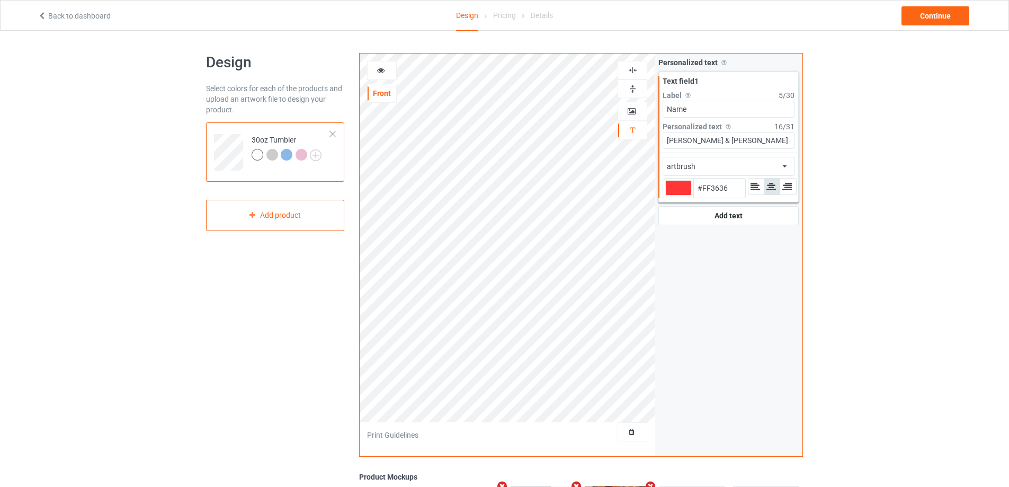
click at [382, 72] on icon at bounding box center [380, 68] width 9 height 7
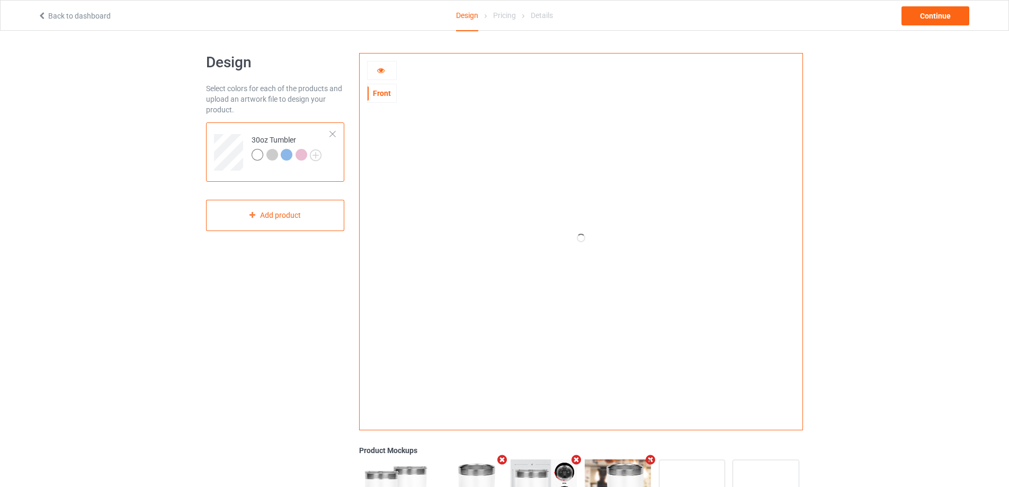
click at [372, 69] on div at bounding box center [381, 70] width 29 height 11
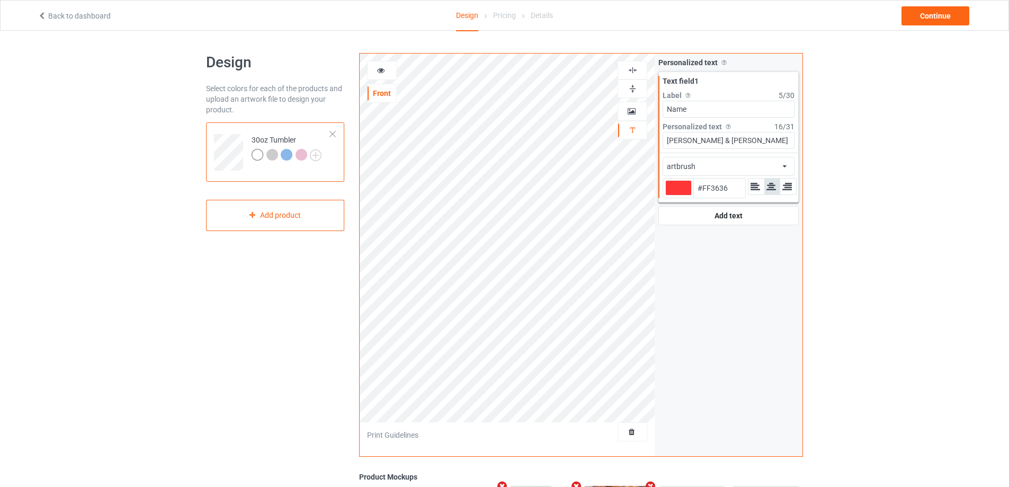
click at [379, 69] on icon at bounding box center [380, 68] width 9 height 7
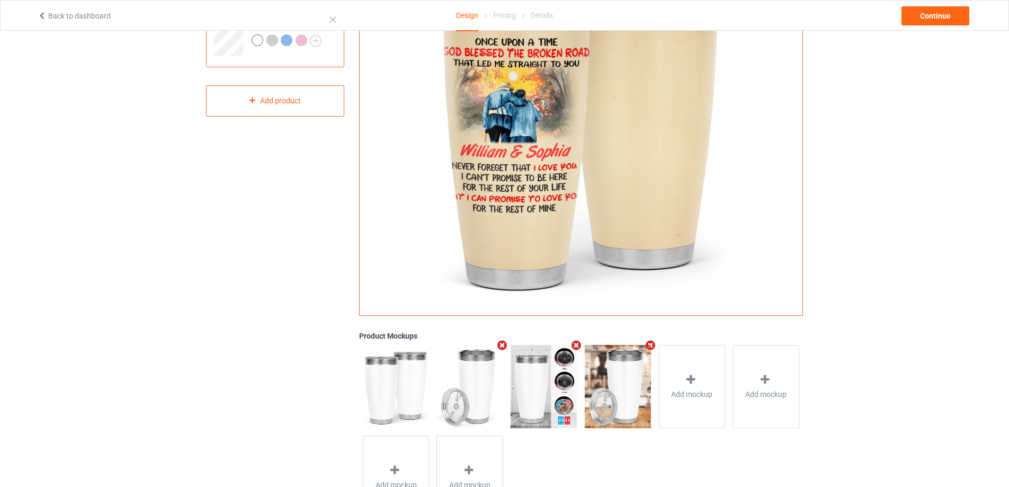
scroll to position [53, 0]
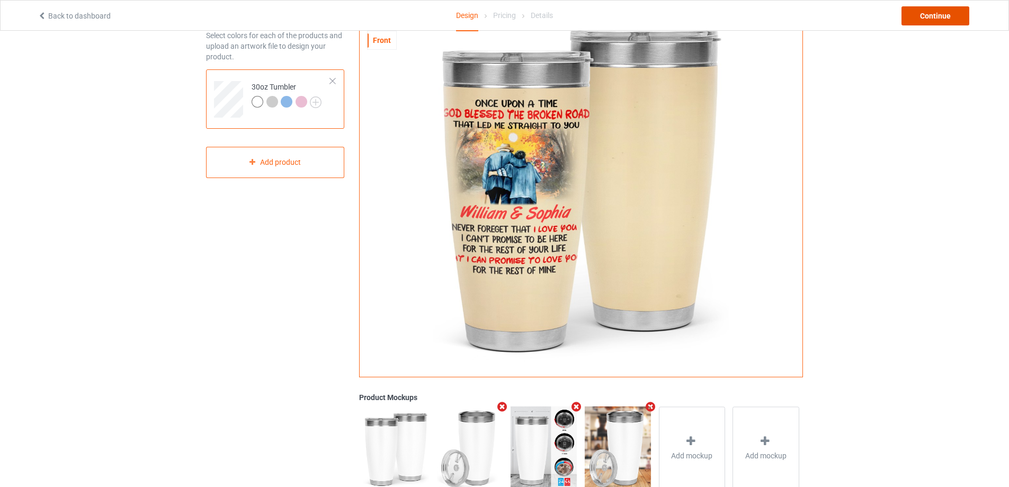
click at [946, 14] on div "Continue" at bounding box center [935, 15] width 68 height 19
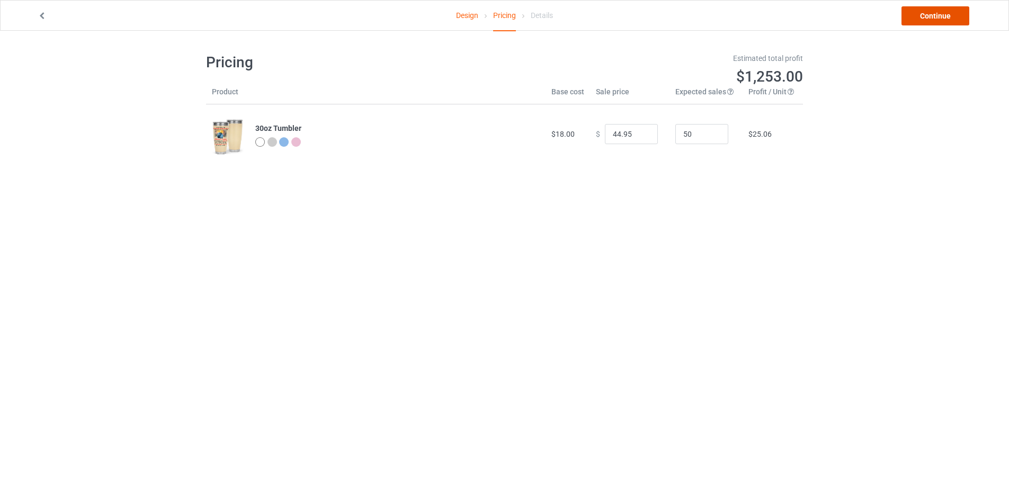
click at [946, 14] on link "Continue" at bounding box center [935, 15] width 68 height 19
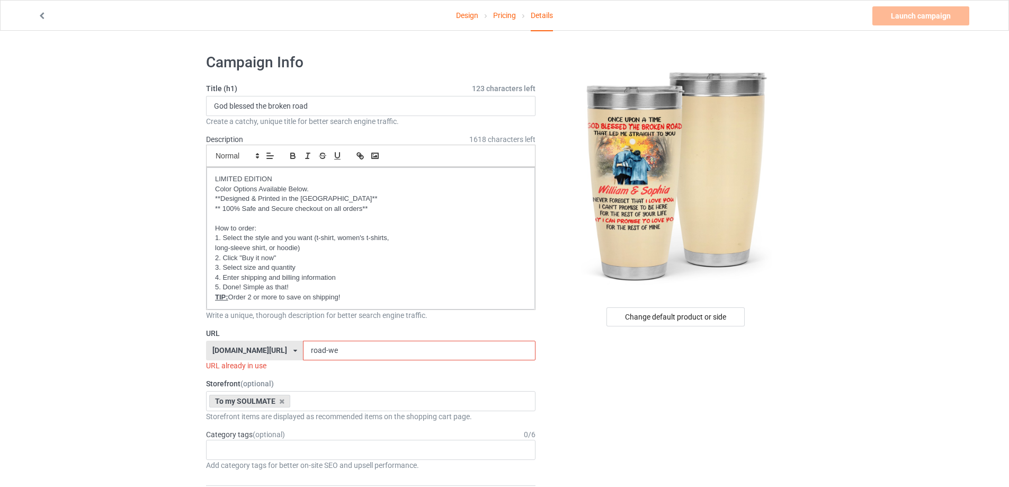
click at [361, 350] on input "road-we" at bounding box center [419, 350] width 232 height 20
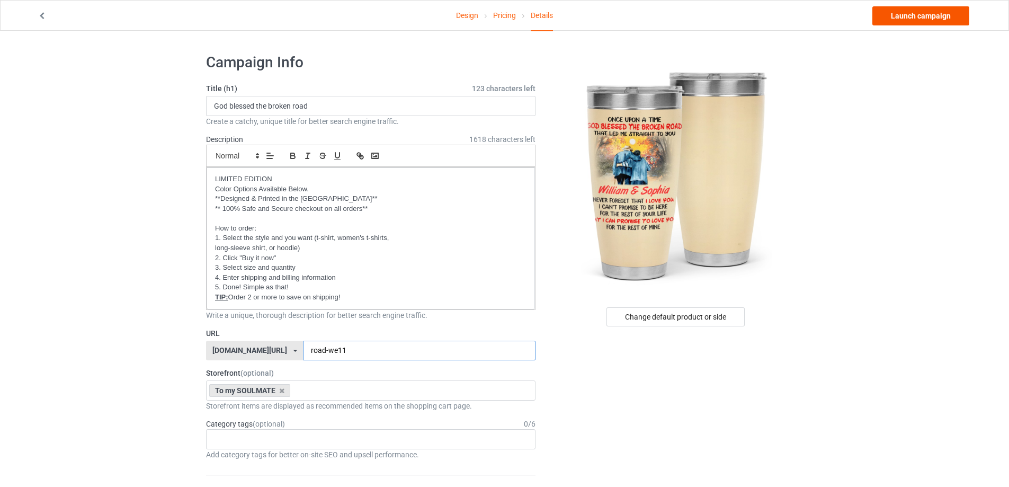
type input "road-we11"
click at [894, 14] on link "Launch campaign" at bounding box center [920, 15] width 97 height 19
